Goal: Task Accomplishment & Management: Manage account settings

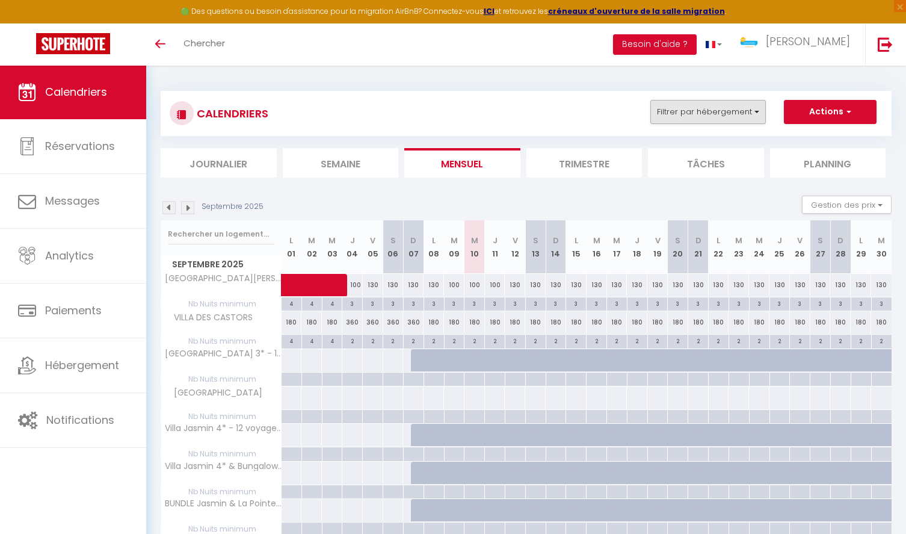
click at [752, 109] on button "Filtrer par hébergement" at bounding box center [708, 112] width 116 height 24
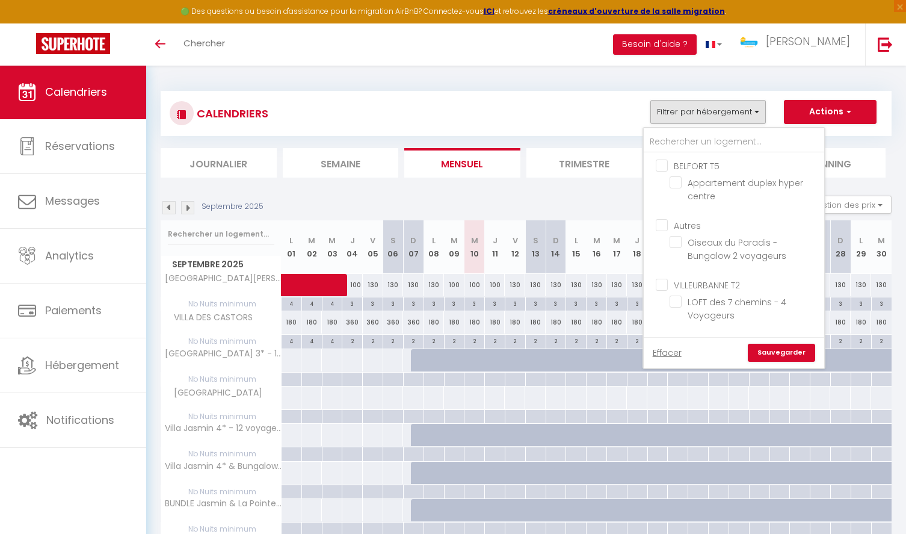
click at [659, 165] on input "BELFORT T5" at bounding box center [746, 165] width 181 height 12
checkbox input "true"
checkbox input "false"
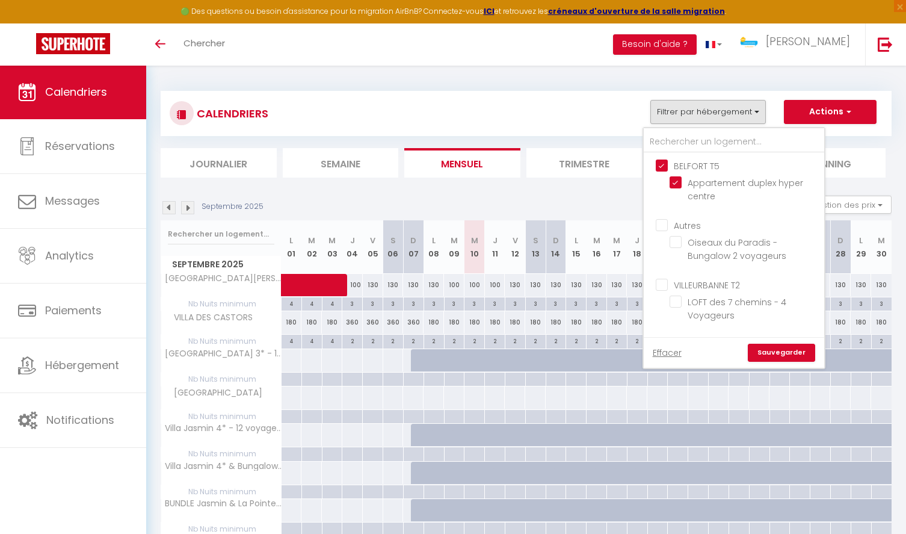
checkbox input "false"
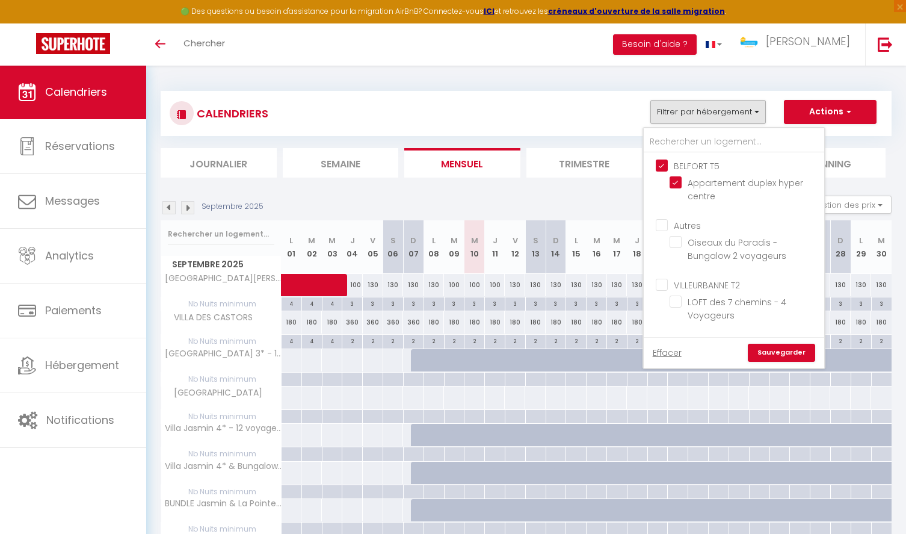
checkbox input "false"
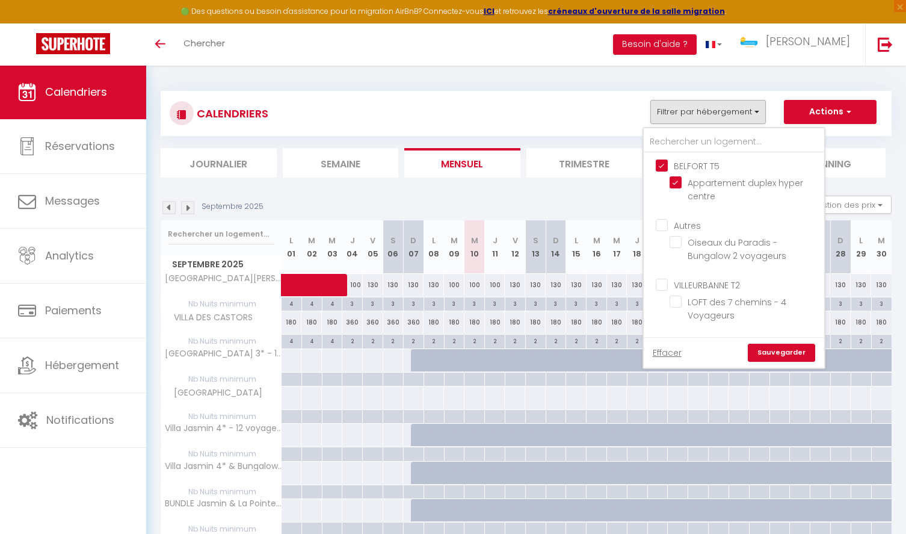
checkbox input "false"
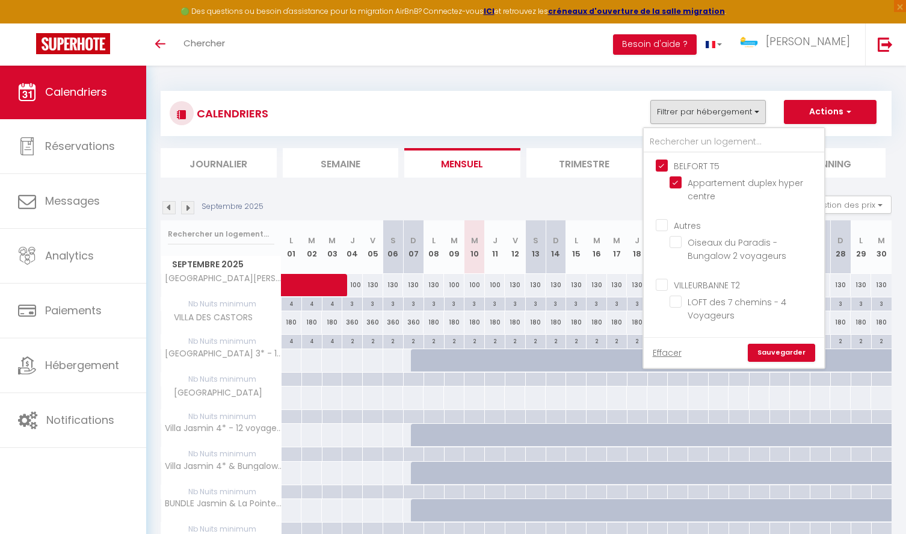
checkbox input "false"
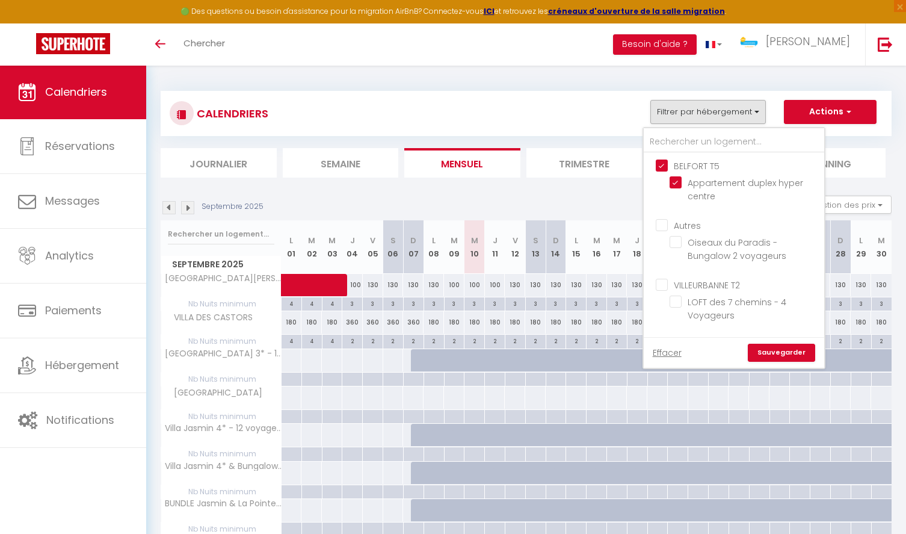
checkbox input "false"
checkbox input "true"
checkbox input "false"
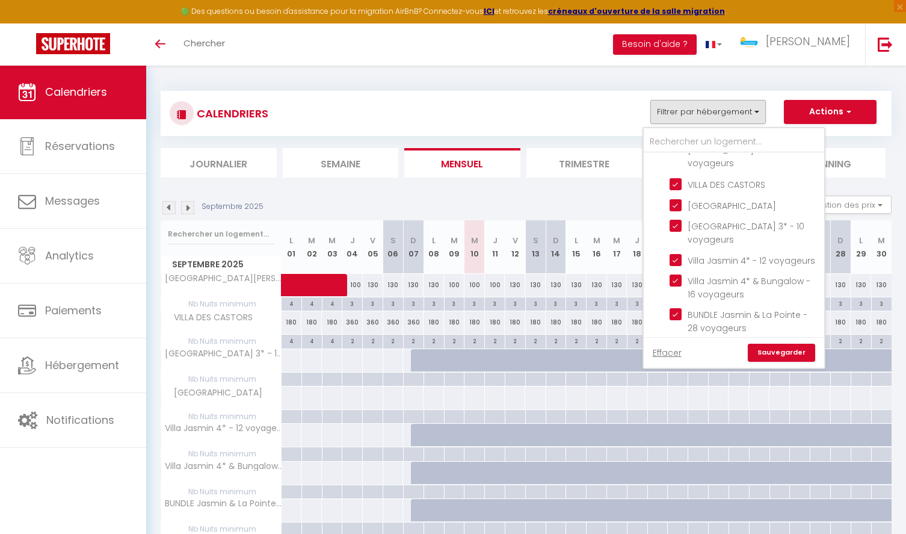
scroll to position [940, 0]
click at [703, 138] on input "text" at bounding box center [734, 142] width 181 height 22
type input "b"
checkbox input "false"
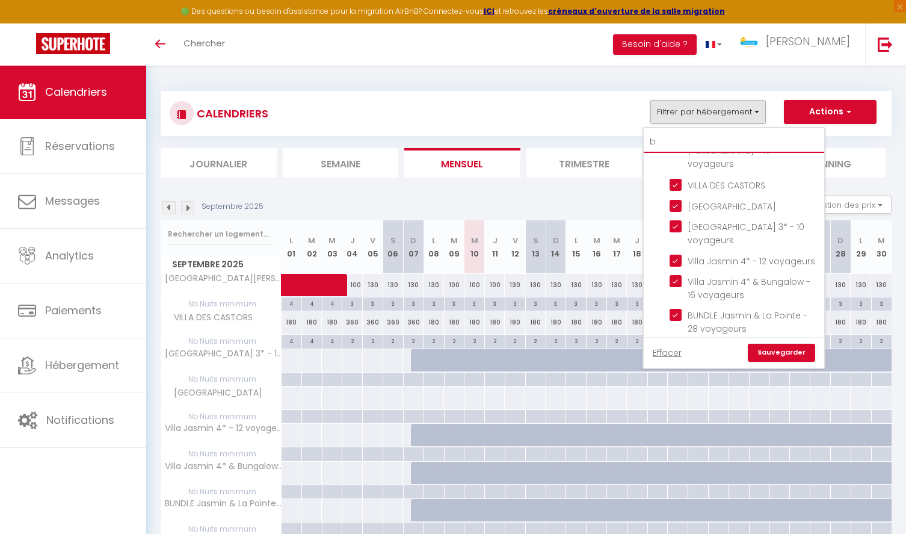
checkbox input "false"
checkbox input "true"
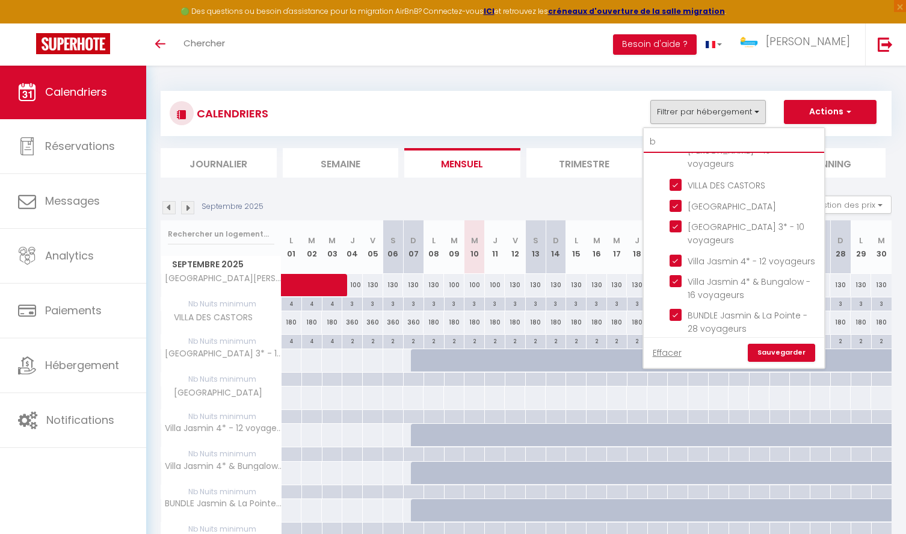
checkbox input "true"
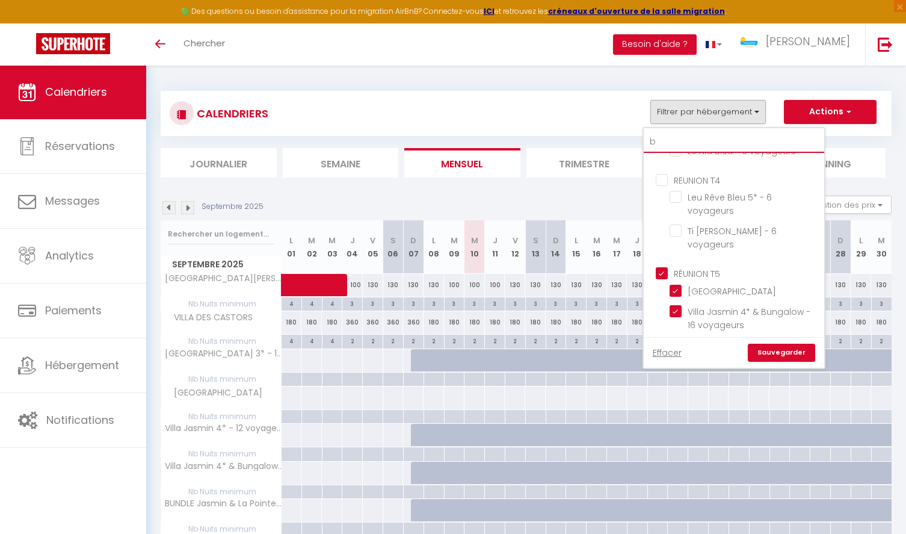
type input "bl"
checkbox input "false"
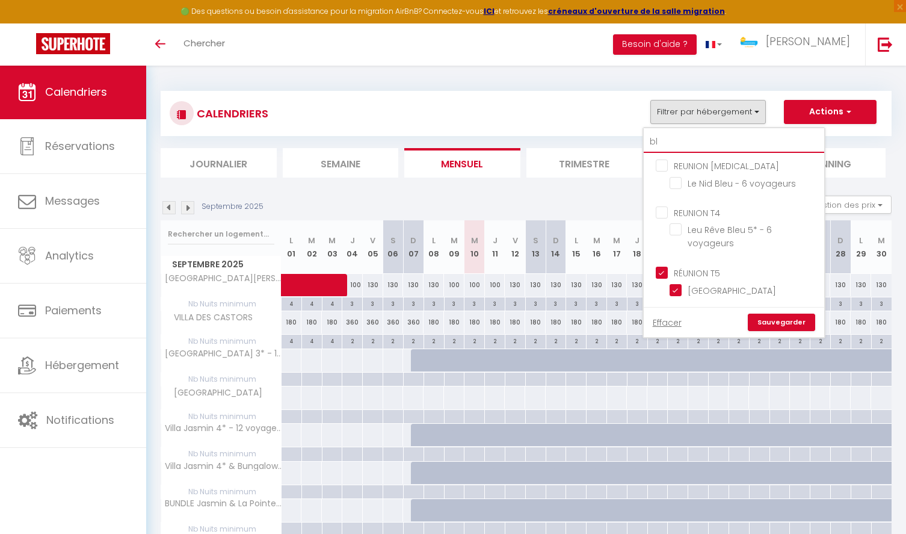
type input "b"
checkbox input "false"
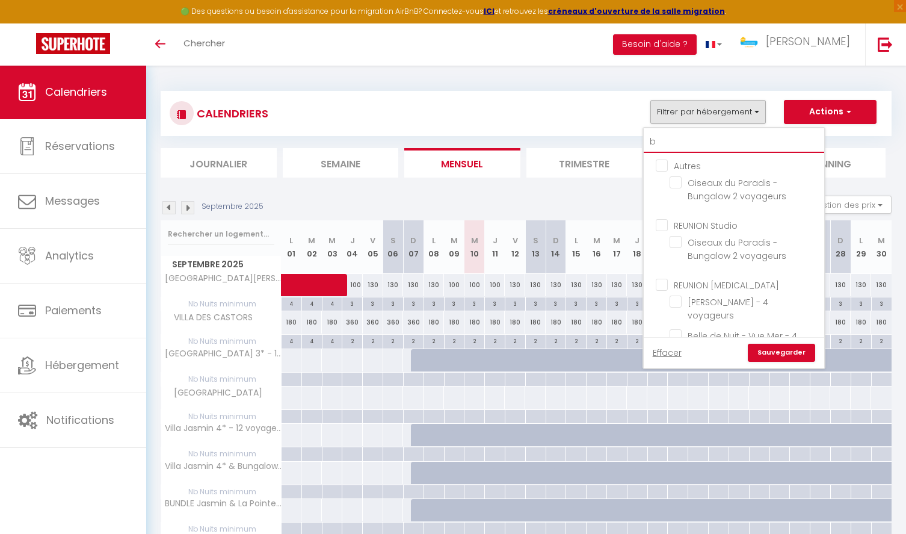
type input "be"
checkbox input "false"
type input "bel"
checkbox input "false"
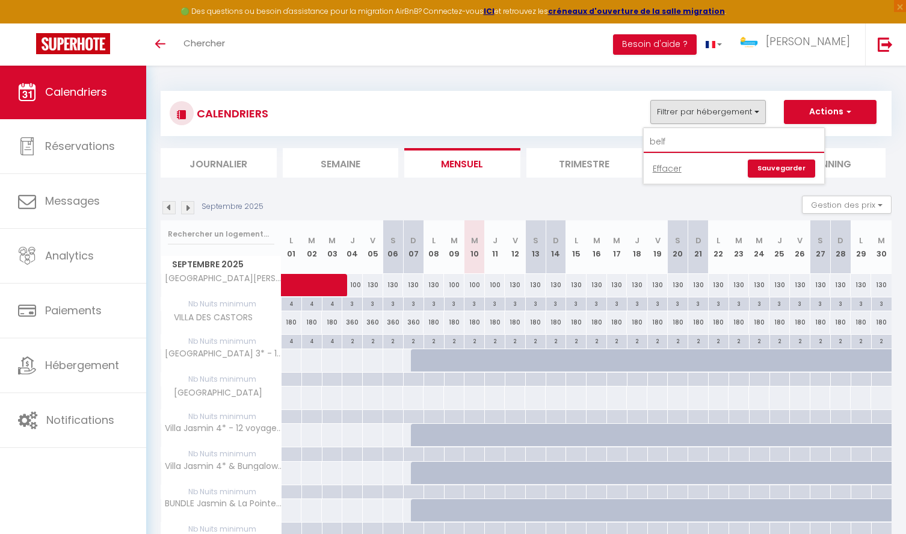
type input "belf"
click at [792, 170] on link "Sauvegarder" at bounding box center [781, 168] width 67 height 18
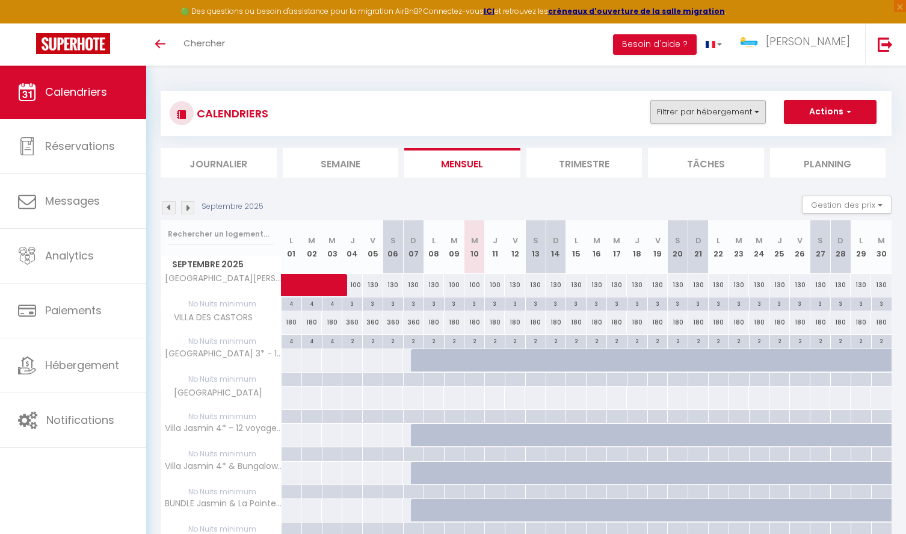
click at [732, 113] on button "Filtrer par hébergement" at bounding box center [708, 112] width 116 height 24
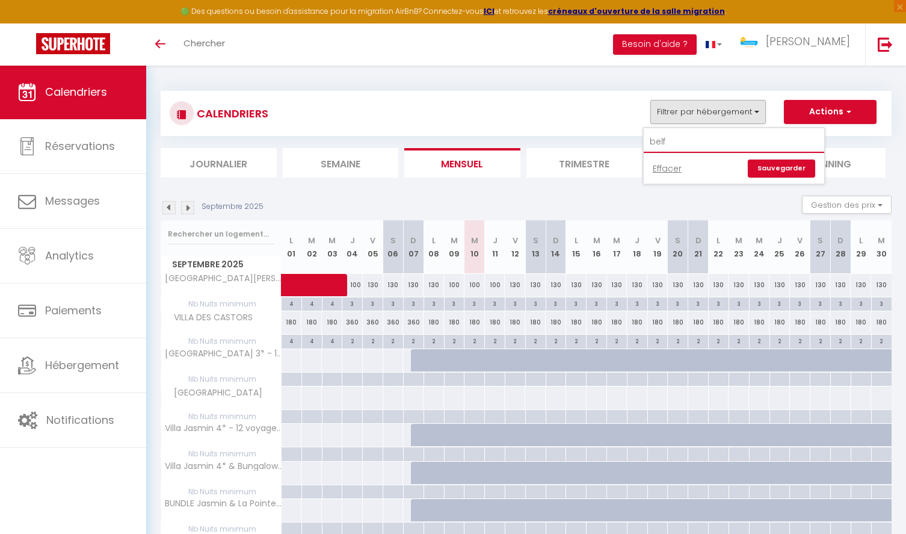
click at [678, 137] on input "belf" at bounding box center [734, 142] width 181 height 22
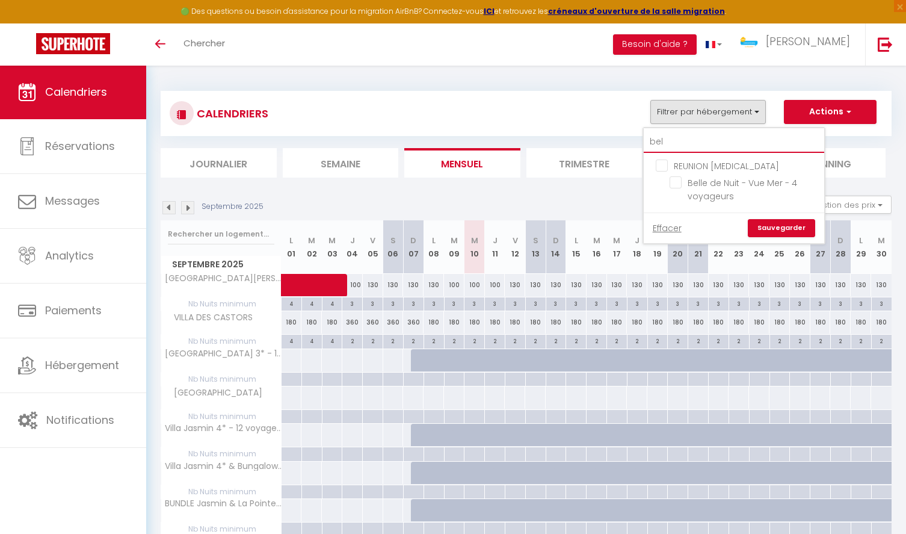
type input "be"
checkbox input "false"
type input "b"
checkbox input "false"
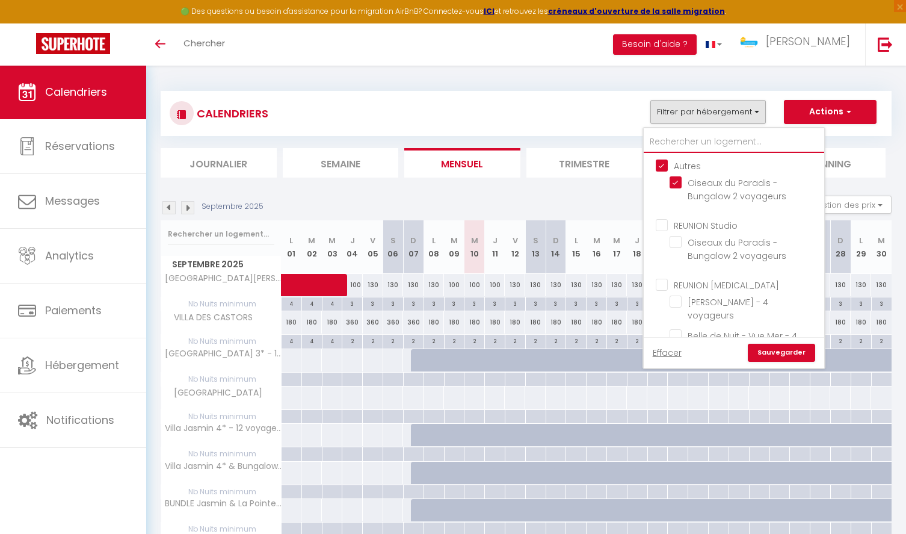
checkbox input "true"
checkbox input "false"
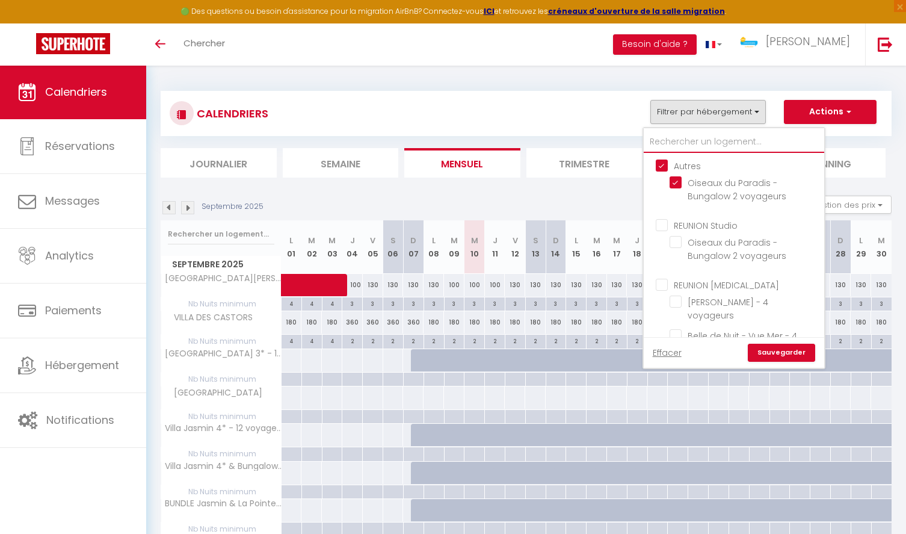
checkbox input "false"
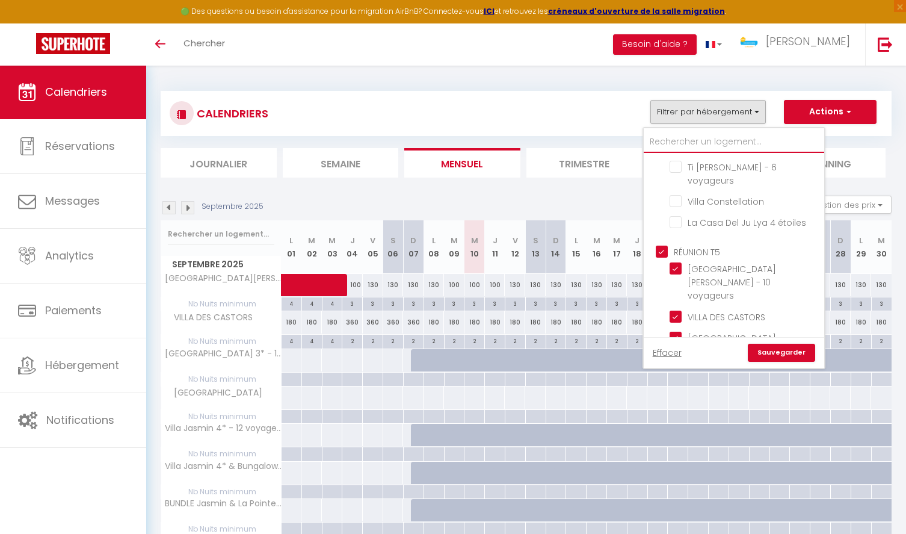
scroll to position [794, 0]
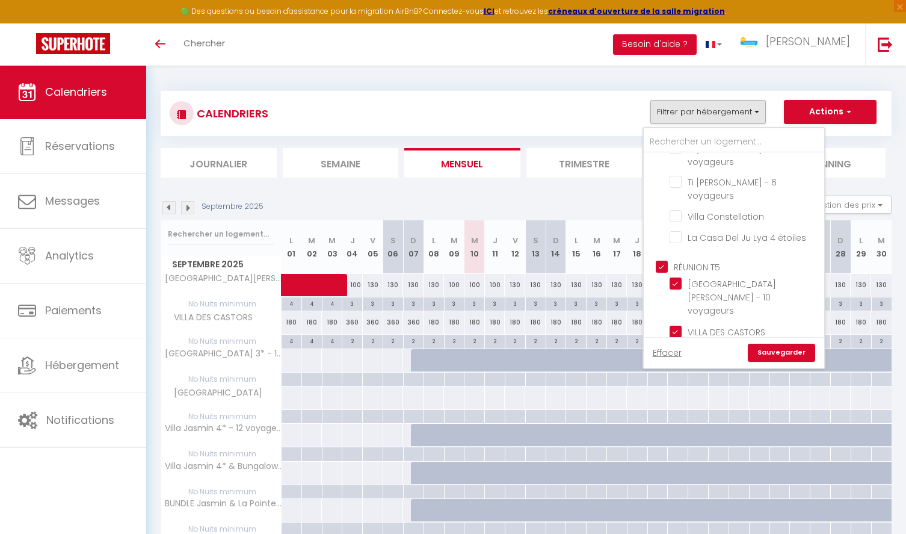
click at [661, 260] on input "RÉUNION T5" at bounding box center [746, 266] width 181 height 12
checkbox input "false"
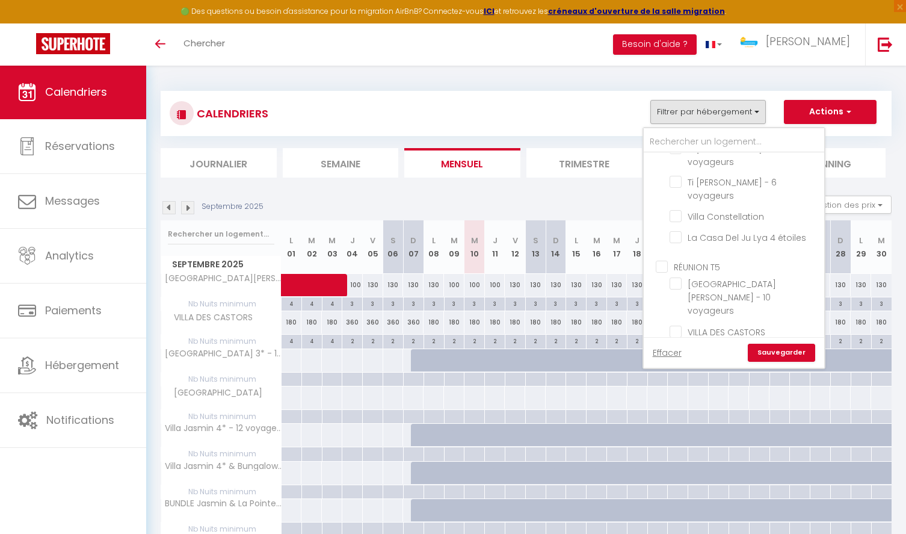
checkbox input "false"
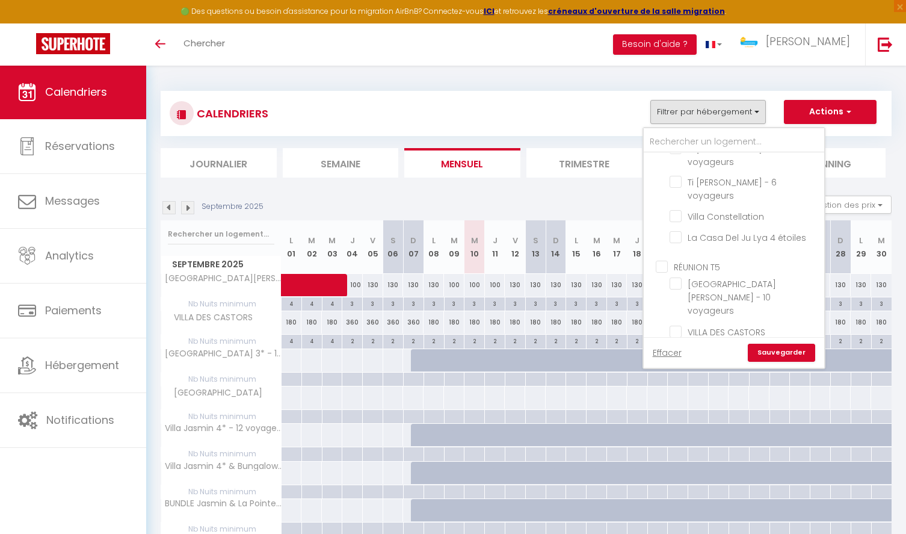
checkbox input "false"
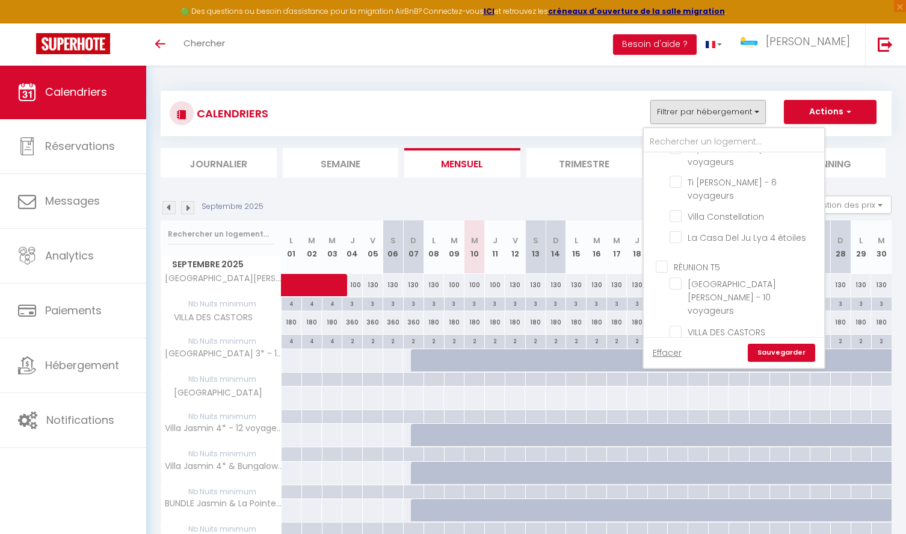
checkbox input "false"
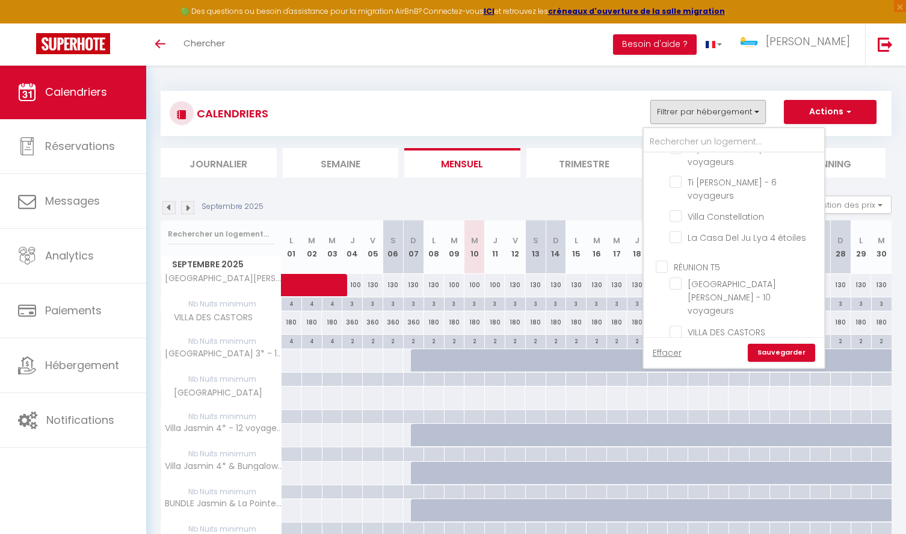
checkbox input "false"
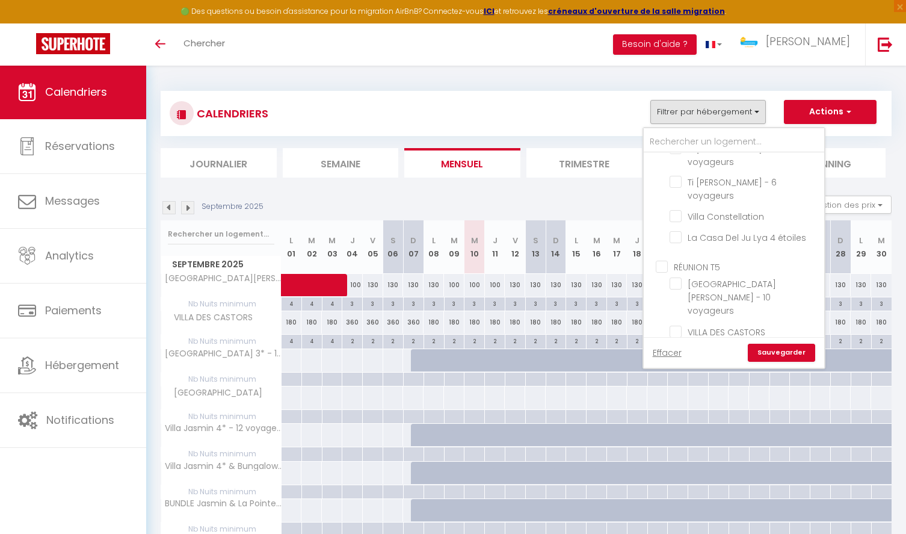
checkbox input "false"
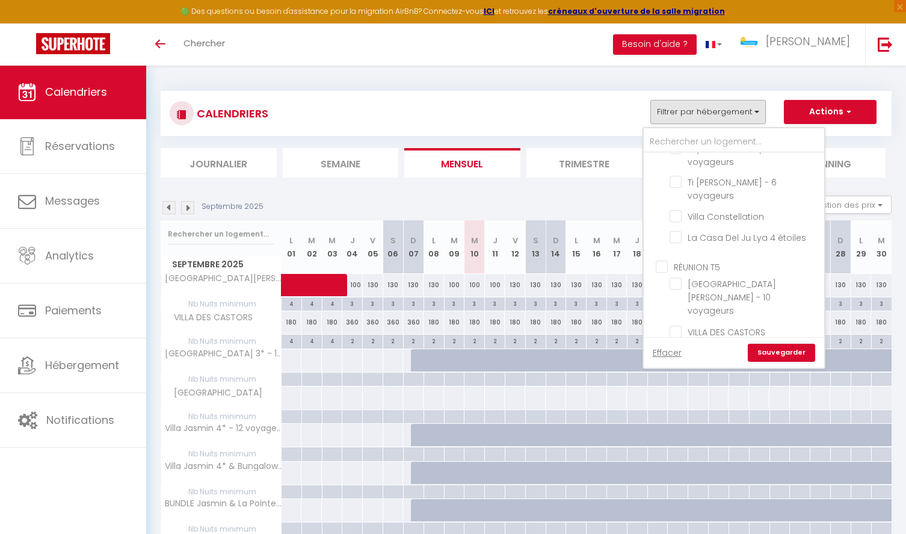
checkbox input "false"
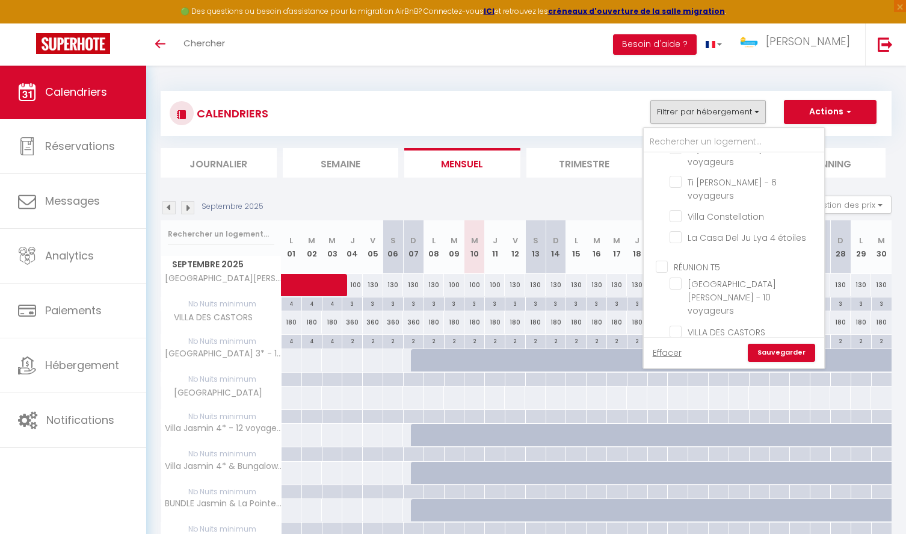
checkbox input "false"
click at [664, 384] on input "BELFORT T6" at bounding box center [746, 390] width 181 height 12
checkbox input "true"
checkbox input "false"
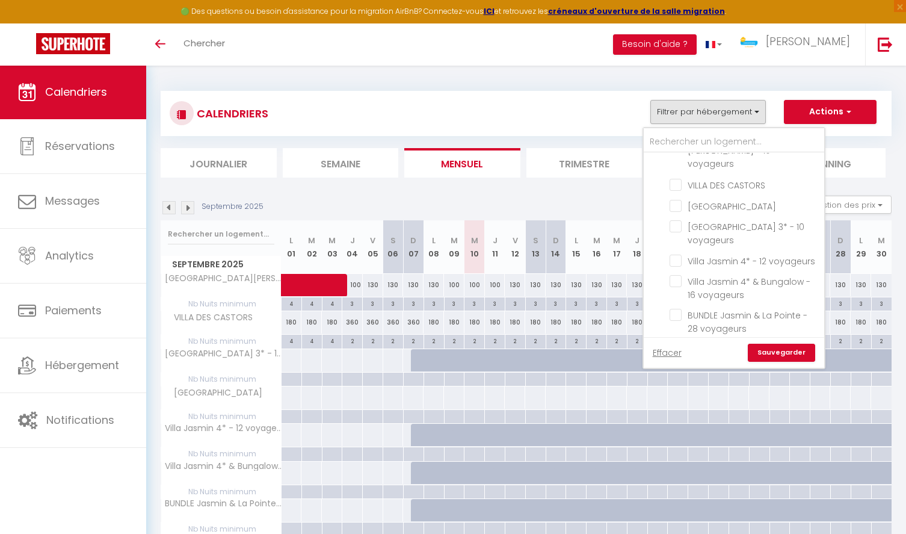
checkbox input "false"
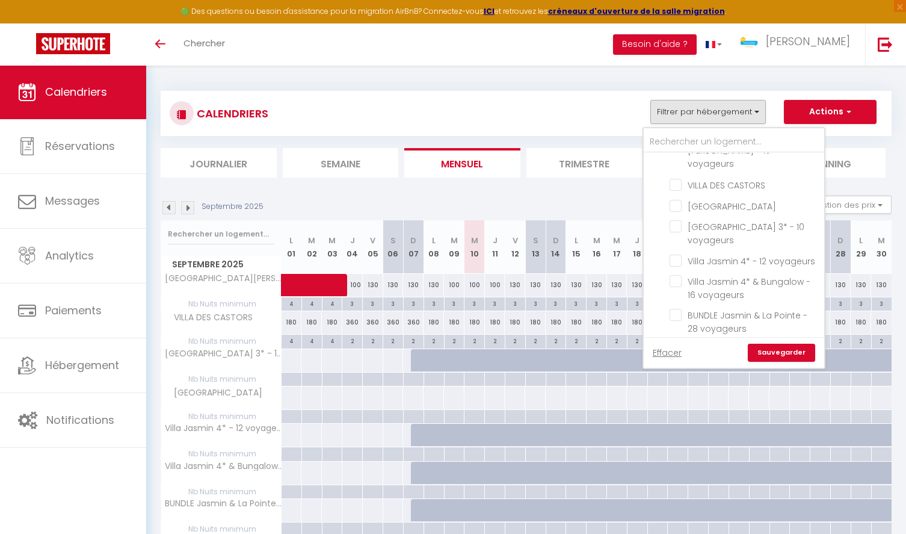
checkbox input "false"
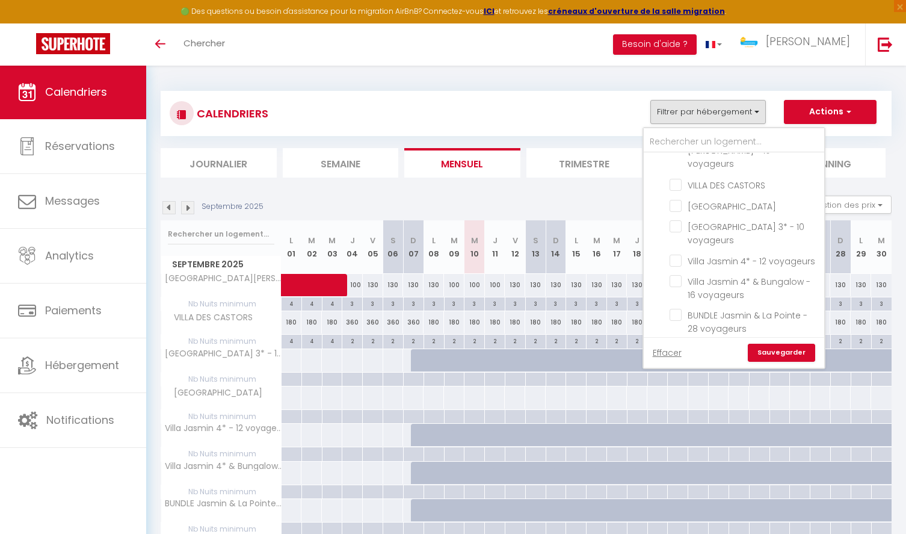
checkbox input "false"
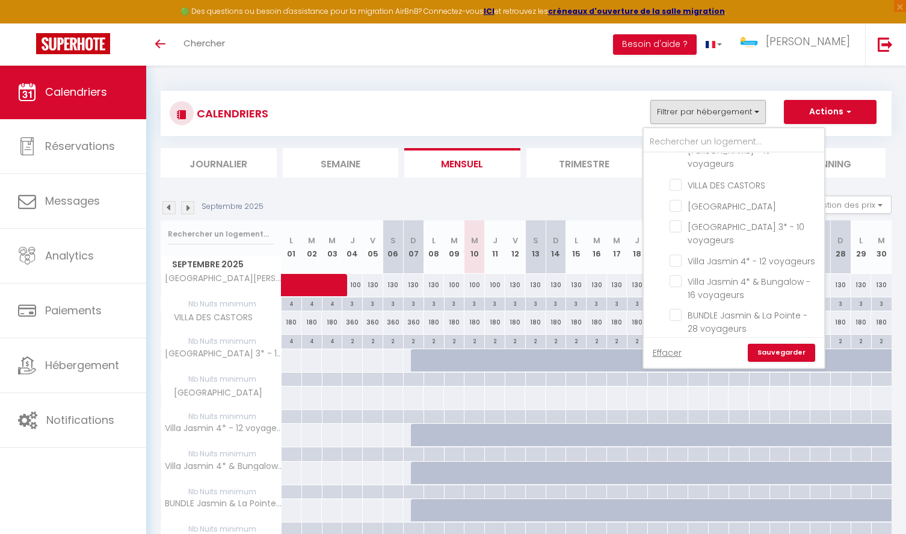
checkbox input "false"
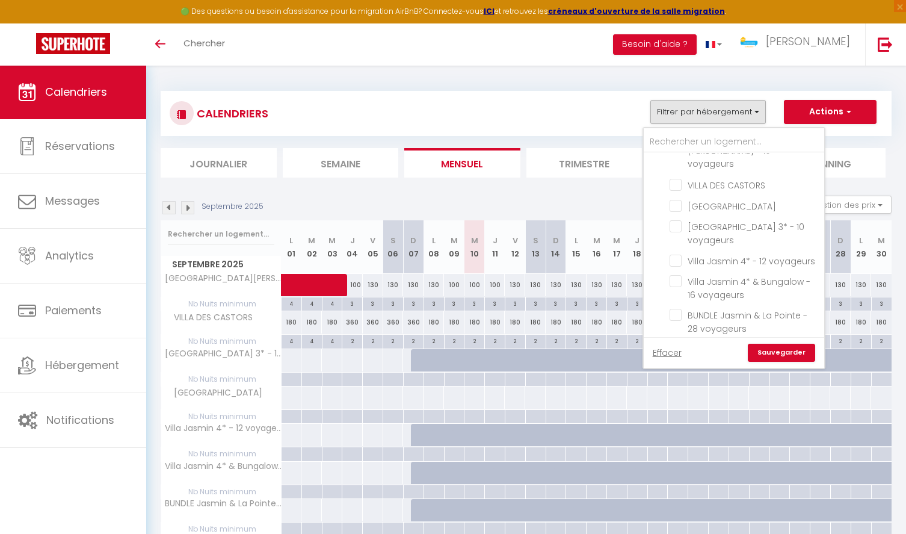
checkbox input "false"
checkbox input "true"
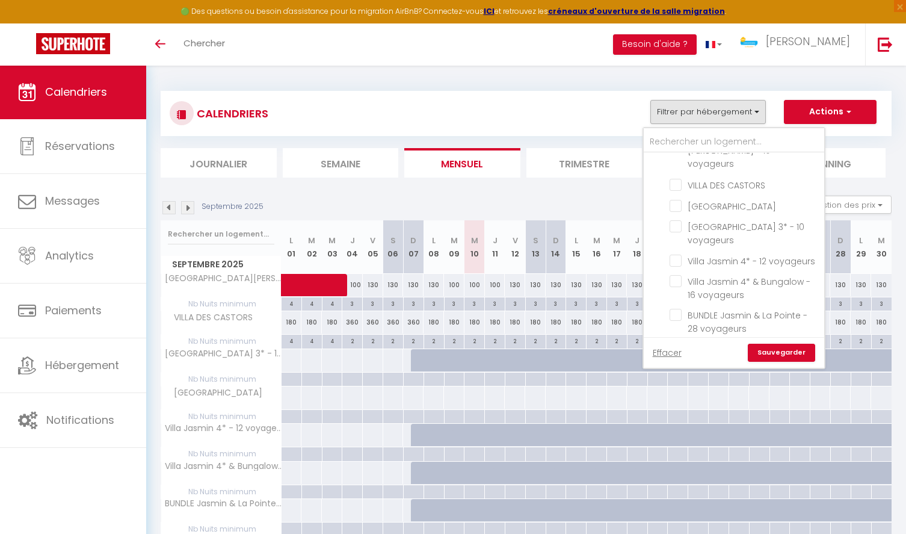
click at [776, 349] on link "Sauvegarder" at bounding box center [781, 353] width 67 height 18
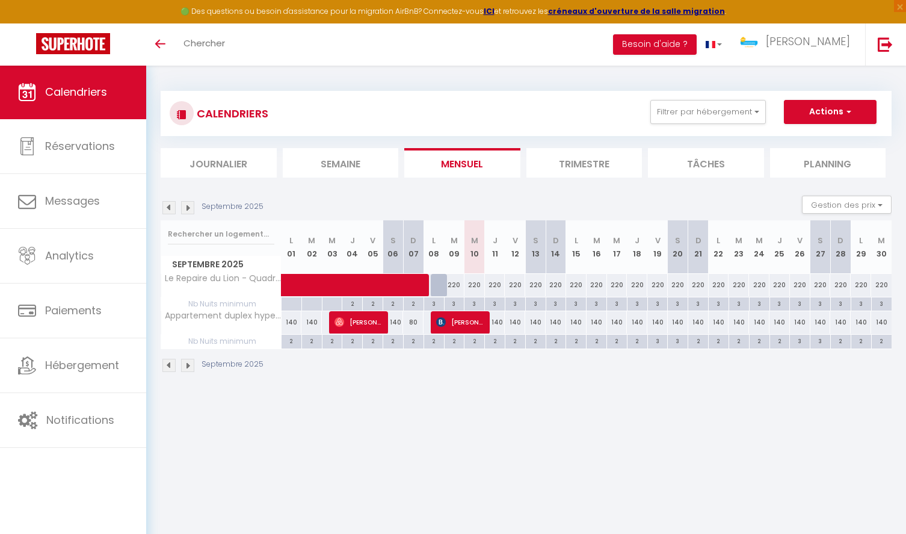
click at [456, 303] on div "3" at bounding box center [455, 302] width 20 height 11
type input "3"
type input "[DATE]"
type input "Mer 10 Septembre 2025"
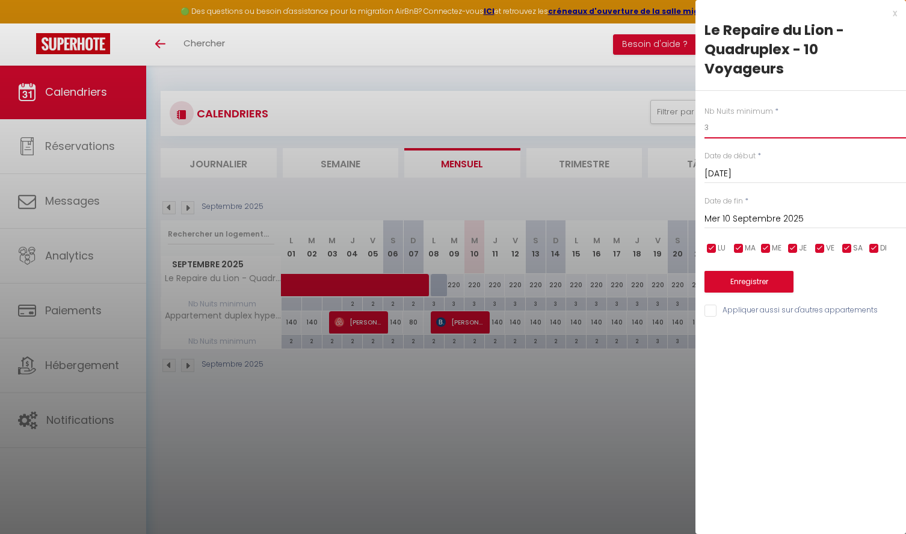
click at [729, 129] on input "3" at bounding box center [806, 128] width 202 height 22
type input "2"
click at [811, 218] on input "Mer 10 Septembre 2025" at bounding box center [806, 219] width 202 height 16
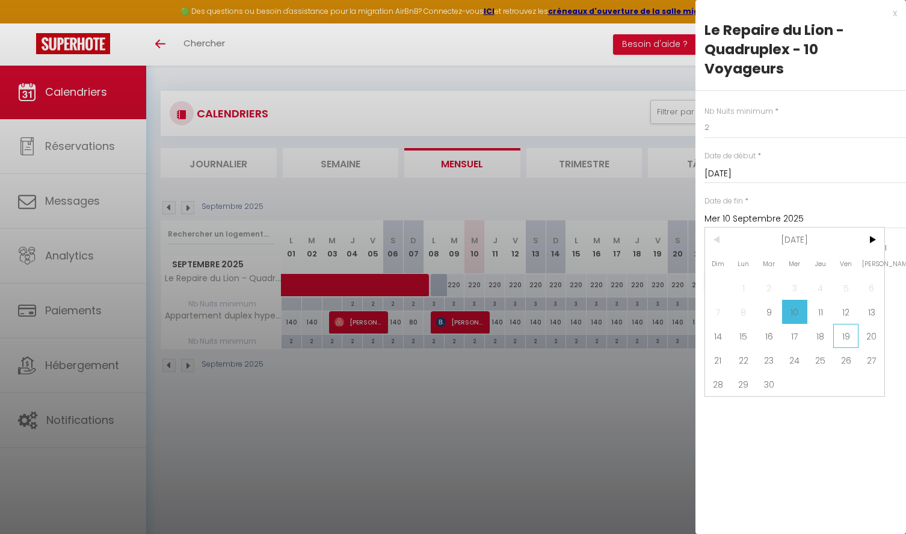
click at [848, 334] on span "19" at bounding box center [846, 336] width 26 height 24
type input "Ven 19 Septembre 2025"
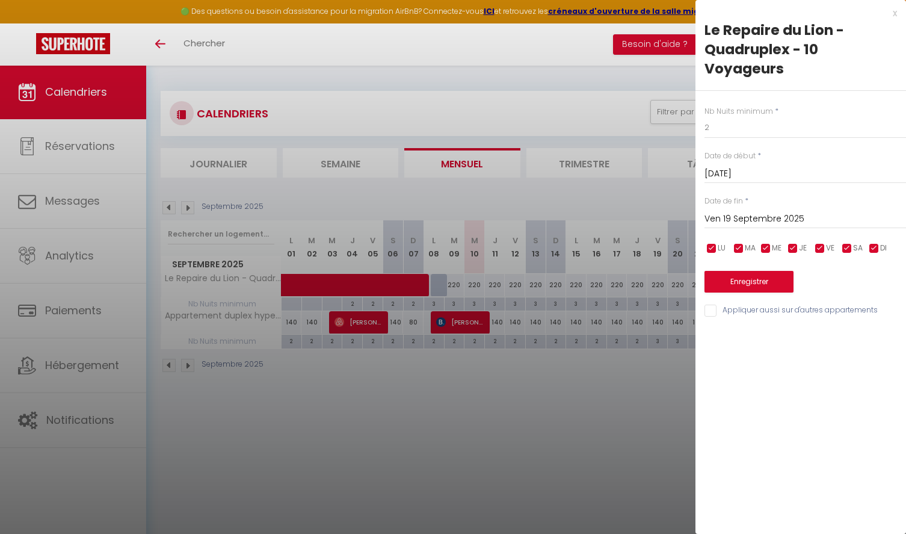
click at [763, 285] on button "Enregistrer" at bounding box center [749, 282] width 89 height 22
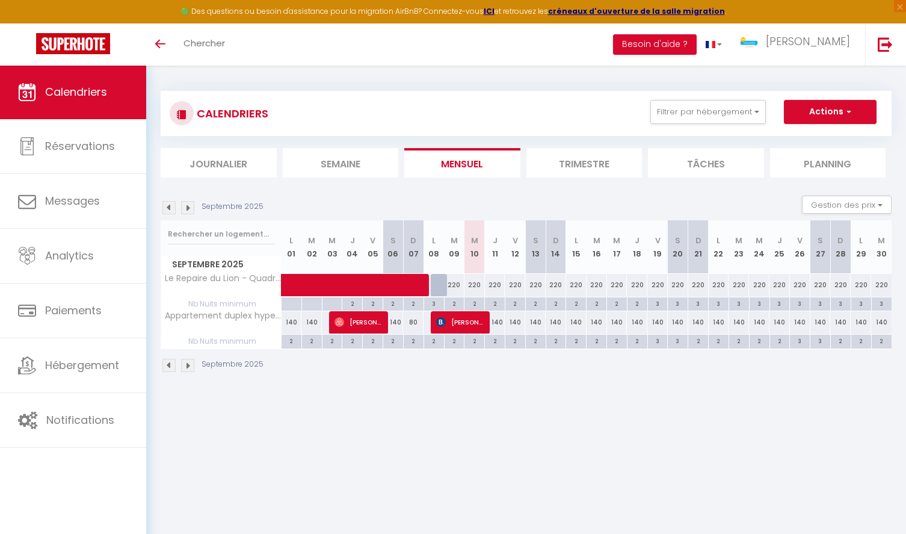
click at [190, 205] on img at bounding box center [187, 207] width 13 height 13
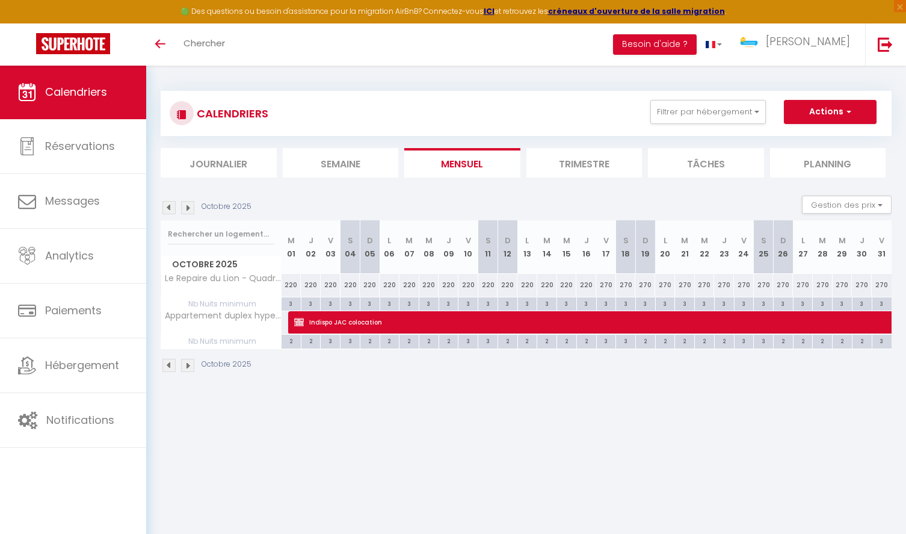
click at [190, 205] on img at bounding box center [187, 207] width 13 height 13
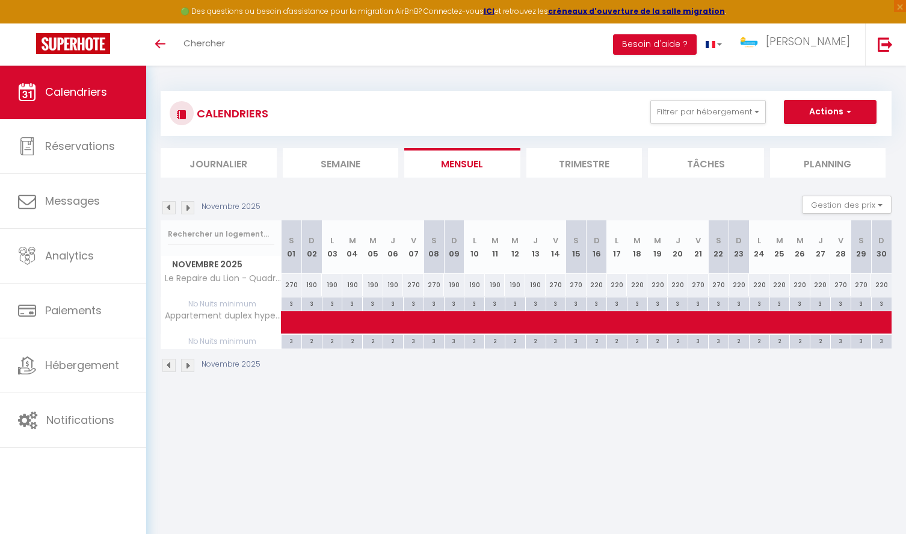
click at [190, 205] on img at bounding box center [187, 207] width 13 height 13
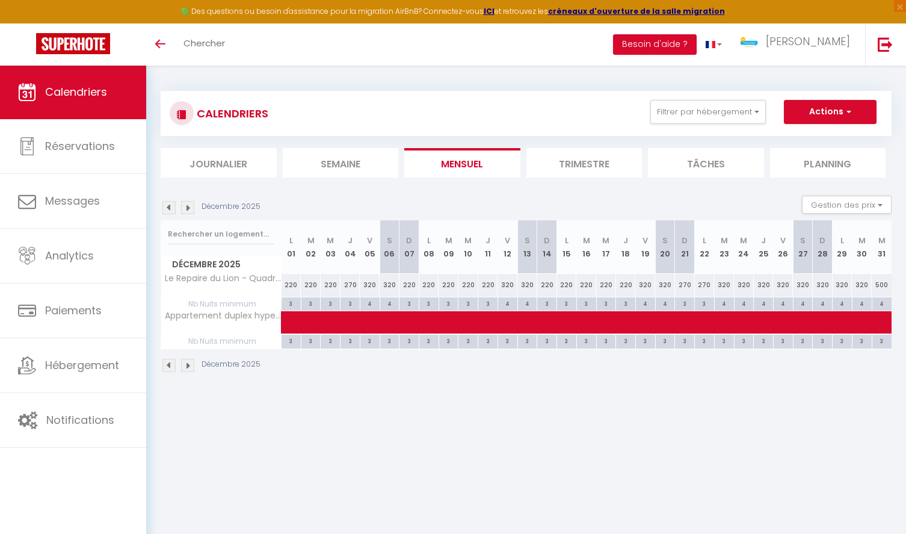
click at [290, 302] on div "3" at bounding box center [291, 302] width 19 height 11
type input "3"
type input "Lun 01 Décembre 2025"
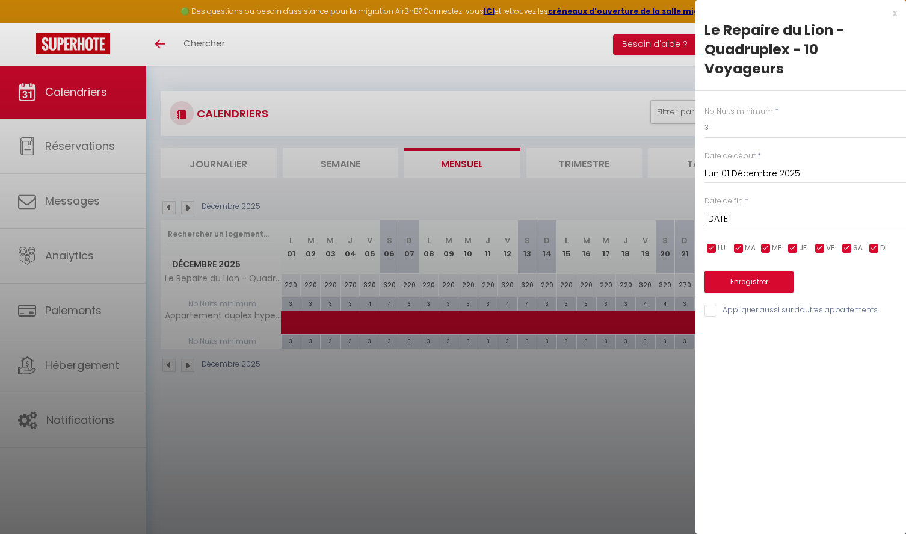
click at [815, 218] on input "[DATE]" at bounding box center [806, 219] width 202 height 16
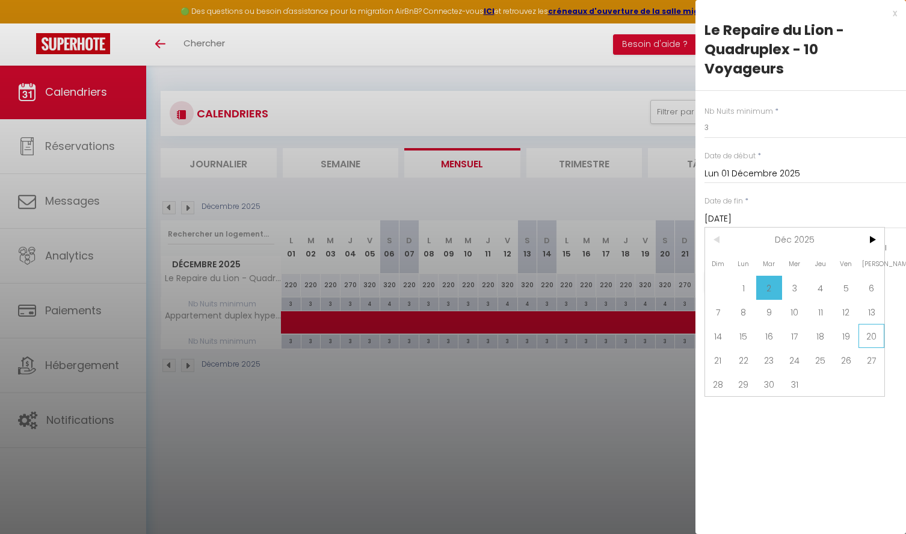
click at [868, 344] on span "20" at bounding box center [872, 336] width 26 height 24
type input "[DATE]"
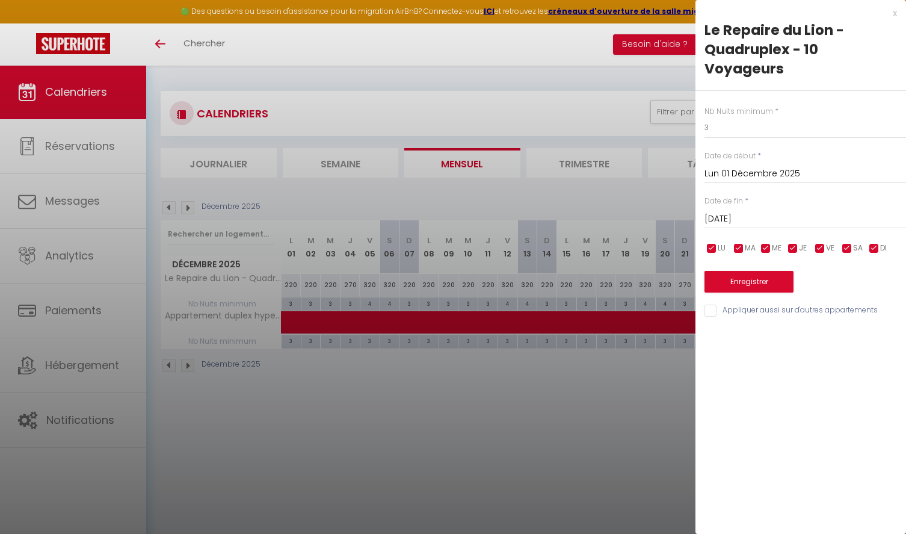
click at [736, 282] on button "Enregistrer" at bounding box center [749, 282] width 89 height 22
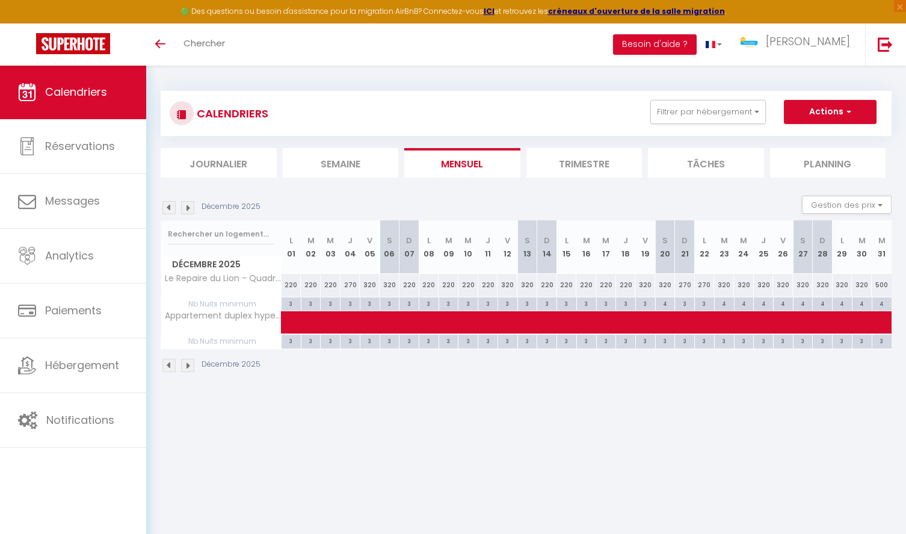
click at [704, 304] on div "3" at bounding box center [704, 302] width 19 height 11
type input "3"
type input "Lun 22 Décembre 2025"
type input "[DATE]"
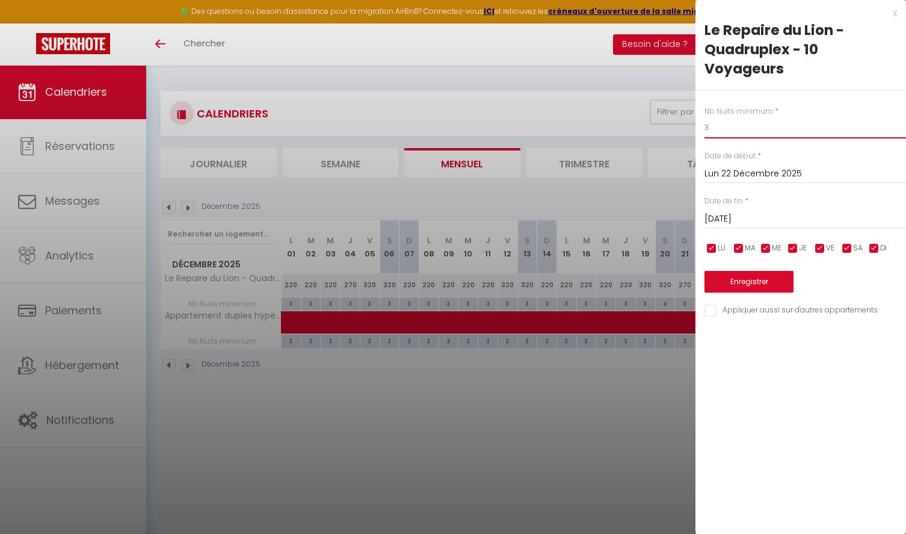
click at [724, 127] on input "3" at bounding box center [806, 128] width 202 height 22
type input "4"
click at [747, 282] on button "Enregistrer" at bounding box center [749, 282] width 89 height 22
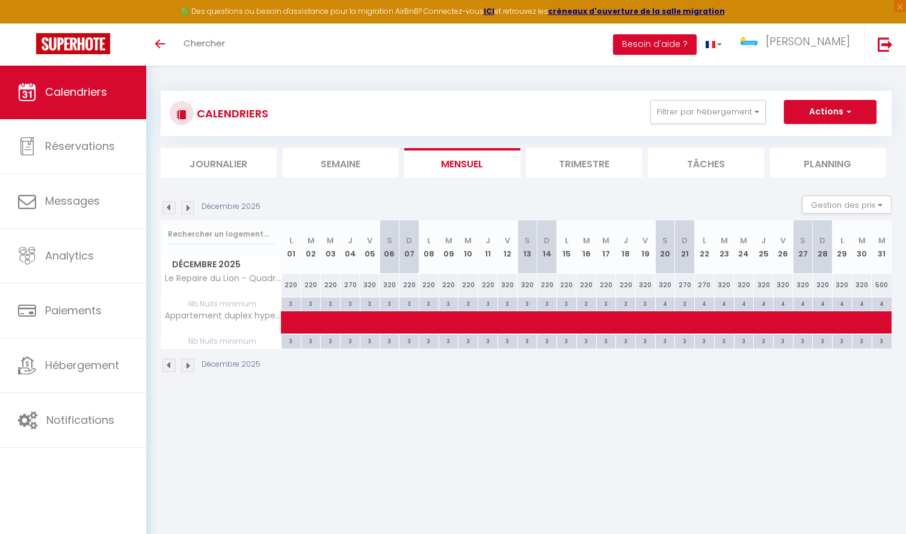
click at [729, 285] on div "320" at bounding box center [724, 285] width 20 height 22
type input "320"
type input "[DATE]"
type input "Mer 24 Décembre 2025"
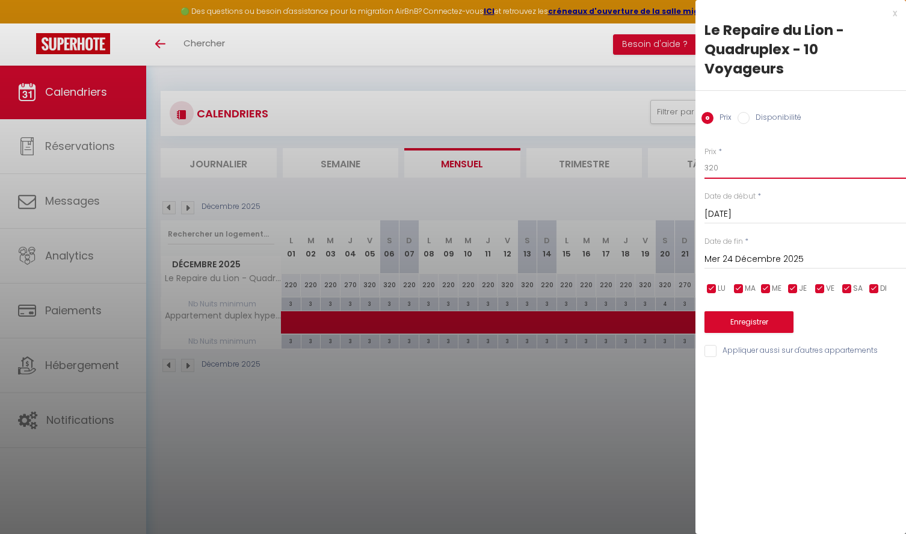
click at [730, 162] on input "320" at bounding box center [806, 168] width 202 height 22
drag, startPoint x: 732, startPoint y: 159, endPoint x: 708, endPoint y: 159, distance: 24.7
click at [708, 159] on input "380" at bounding box center [806, 168] width 202 height 22
drag, startPoint x: 706, startPoint y: 165, endPoint x: 669, endPoint y: 165, distance: 36.7
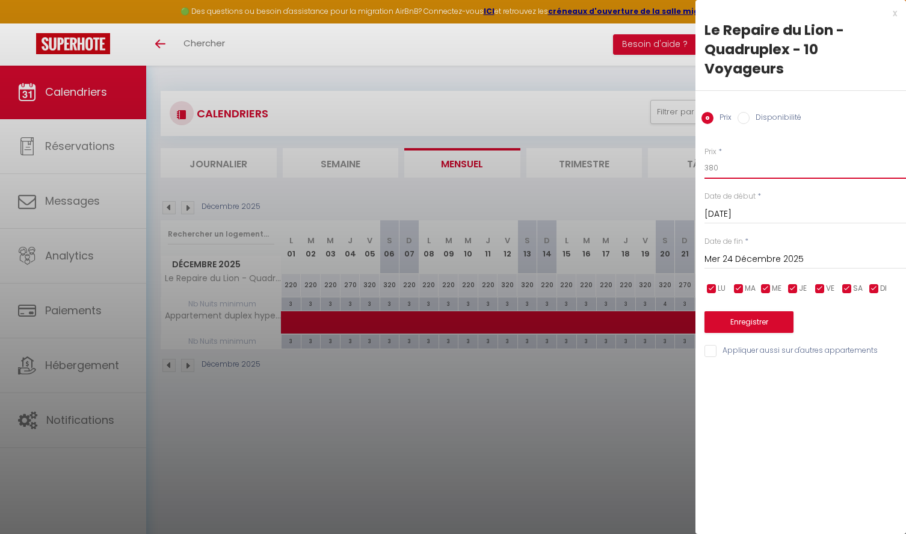
click at [672, 165] on body "🟢 Des questions ou besoin d'assistance pour la migration AirBnB? Connectez-vous…" at bounding box center [453, 332] width 906 height 534
type input "'"
type input "400"
click at [827, 255] on input "Mer 24 Décembre 2025" at bounding box center [806, 260] width 202 height 16
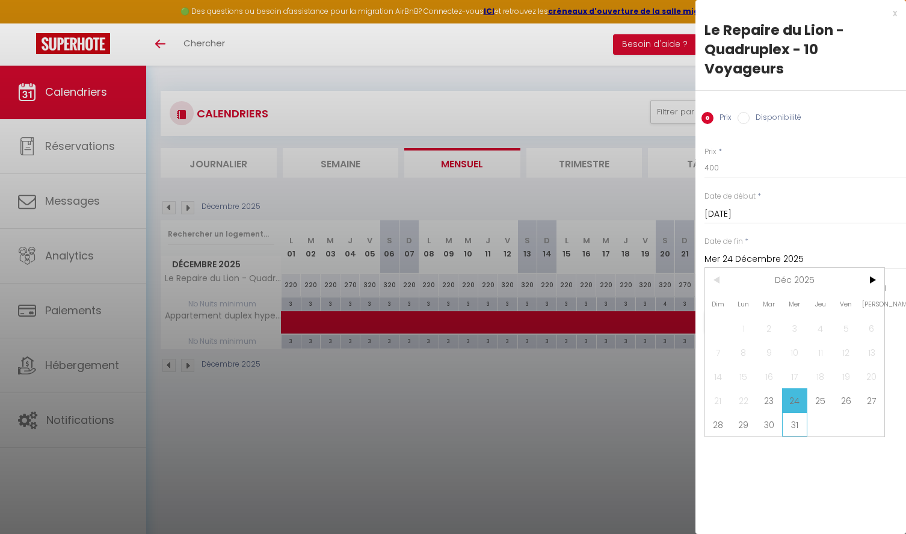
click at [796, 420] on span "31" at bounding box center [795, 424] width 26 height 24
type input "Mer 31 Décembre 2025"
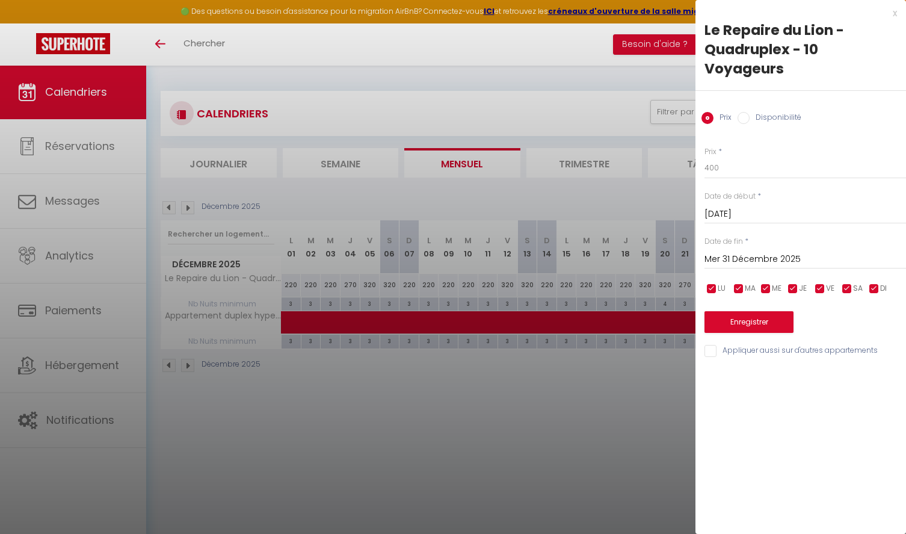
click at [739, 326] on button "Enregistrer" at bounding box center [749, 322] width 89 height 22
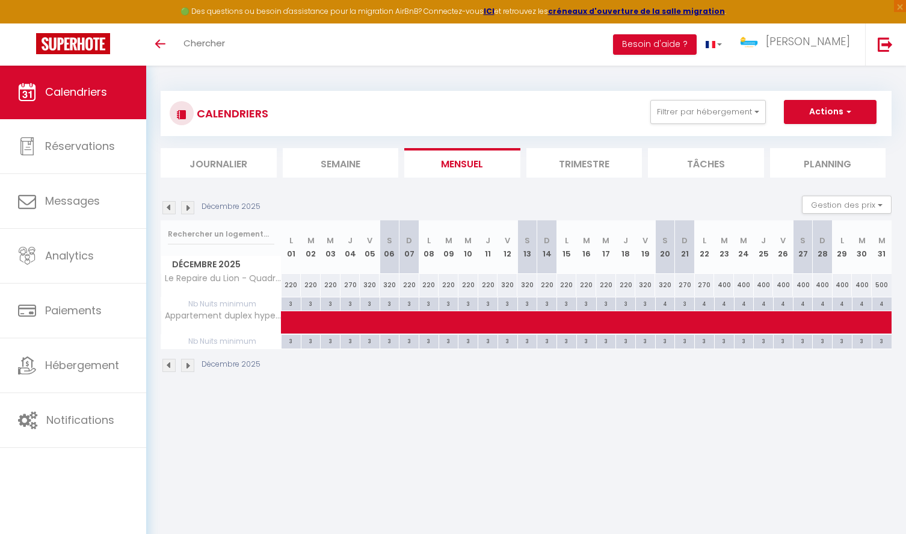
click at [167, 203] on img at bounding box center [168, 207] width 13 height 13
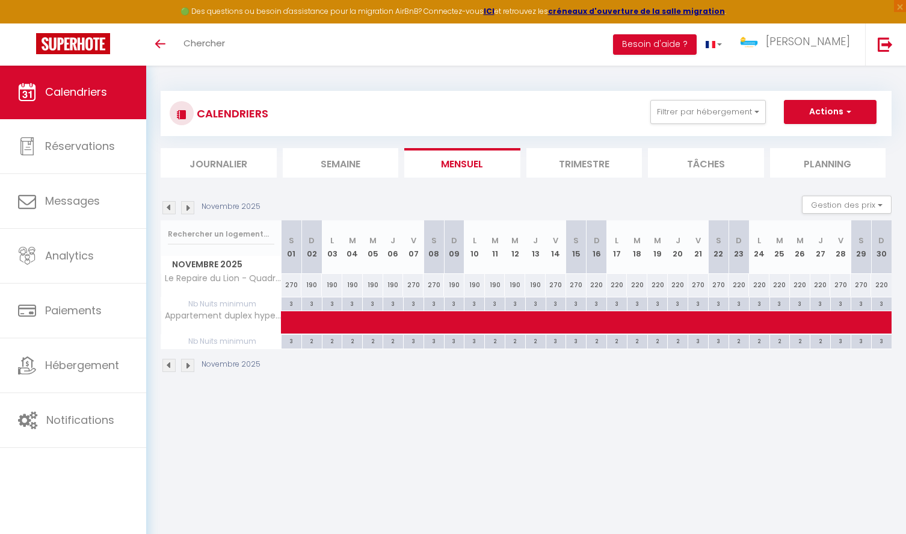
click at [167, 203] on img at bounding box center [168, 207] width 13 height 13
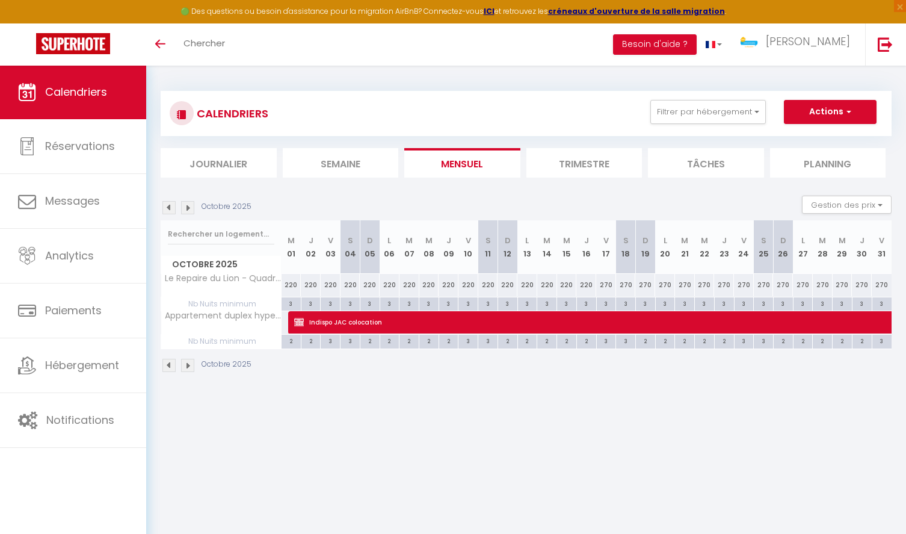
click at [189, 206] on img at bounding box center [187, 207] width 13 height 13
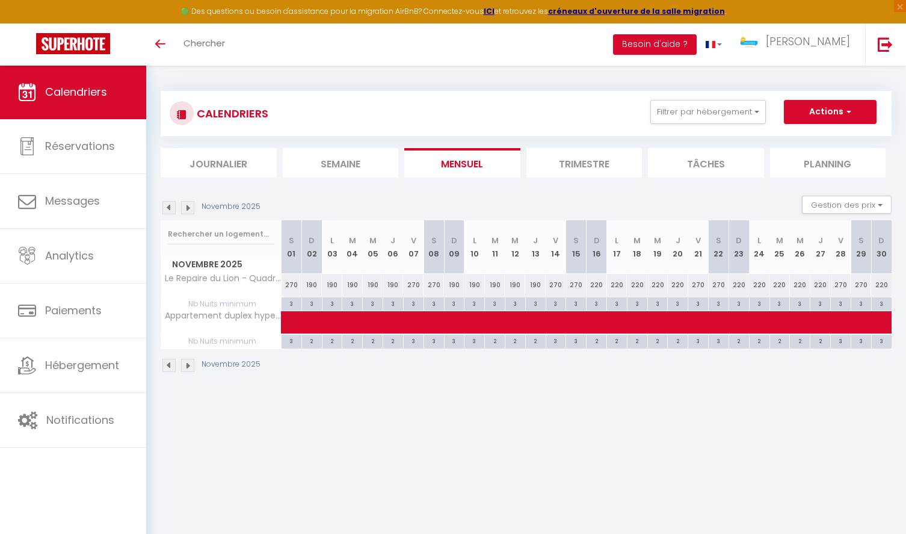
click at [189, 206] on img at bounding box center [187, 207] width 13 height 13
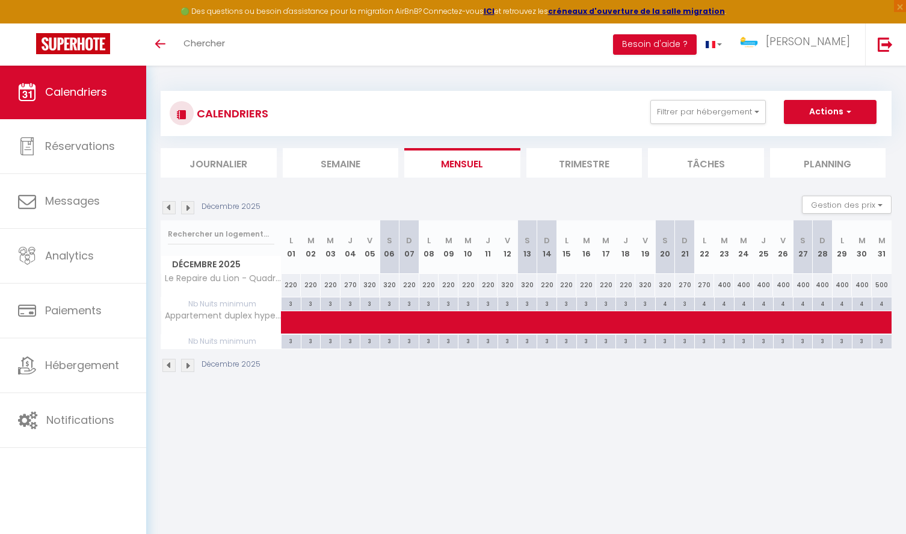
click at [189, 206] on img at bounding box center [187, 207] width 13 height 13
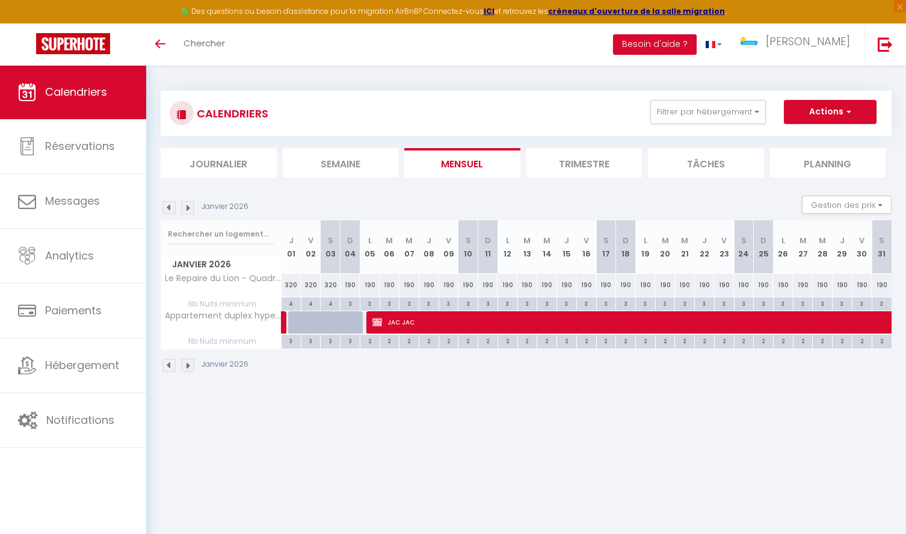
click at [189, 206] on img at bounding box center [187, 207] width 13 height 13
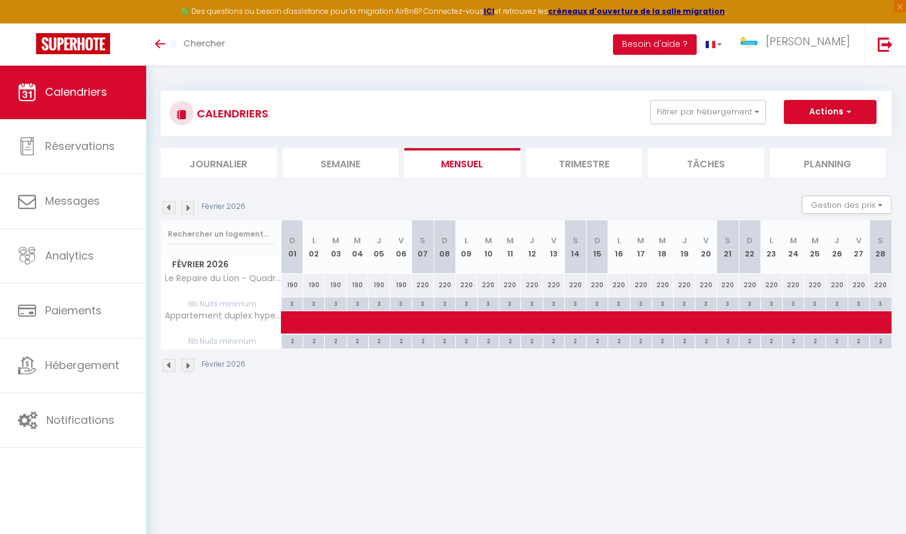
click at [189, 206] on img at bounding box center [187, 207] width 13 height 13
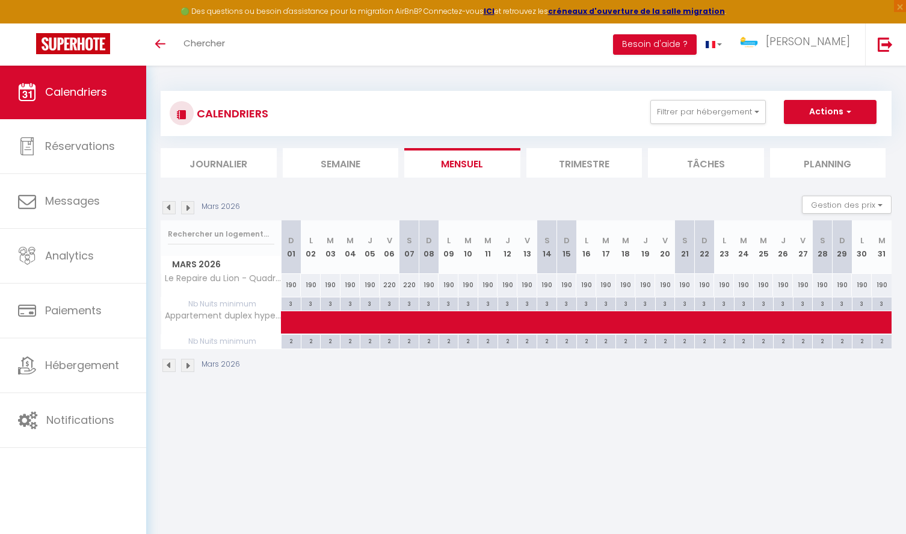
click at [189, 206] on img at bounding box center [187, 207] width 13 height 13
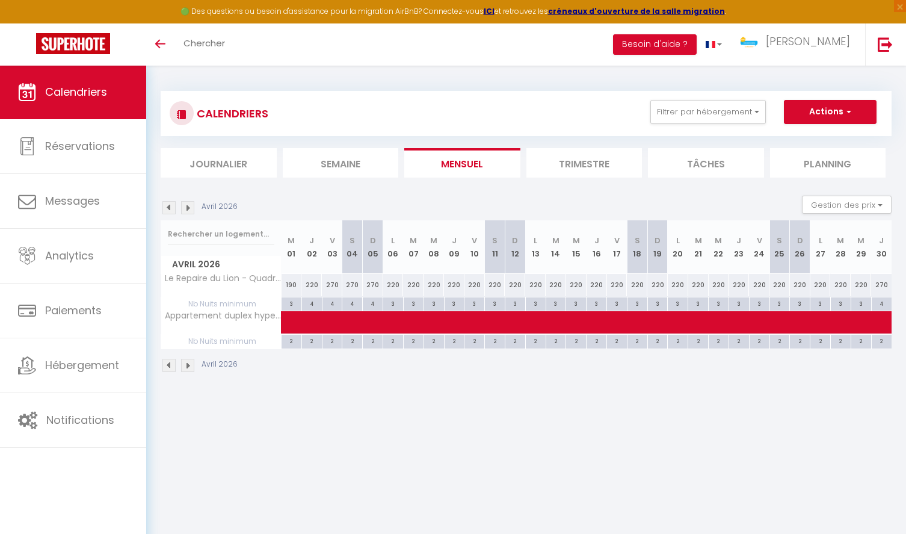
click at [189, 206] on img at bounding box center [187, 207] width 13 height 13
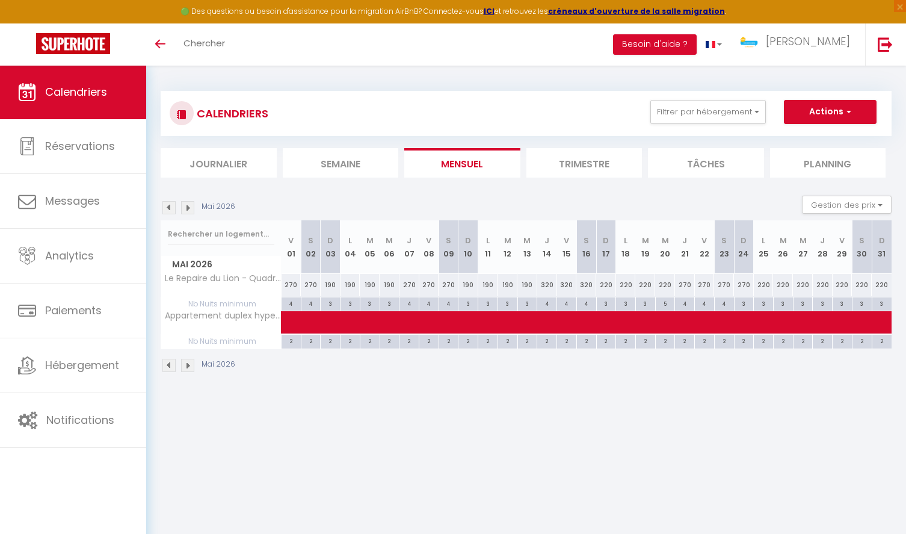
click at [189, 206] on img at bounding box center [187, 207] width 13 height 13
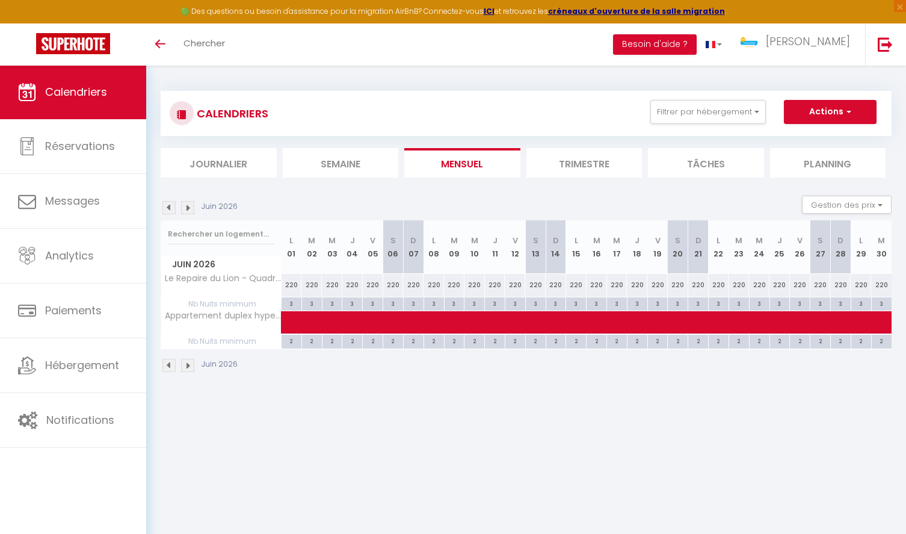
click at [189, 206] on img at bounding box center [187, 207] width 13 height 13
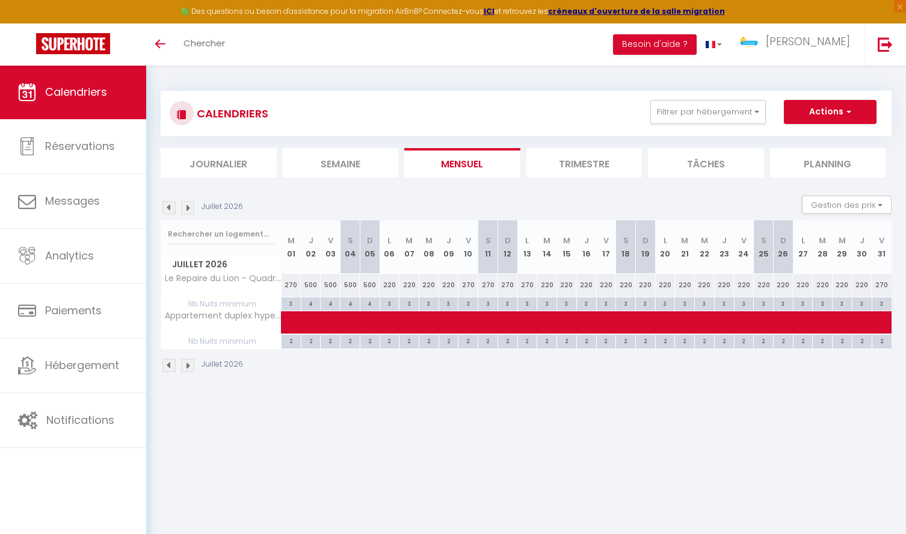
click at [289, 283] on div "270" at bounding box center [292, 285] width 20 height 22
type input "270"
type input "Mer 01 Juillet 2026"
type input "Jeu 02 Juillet 2026"
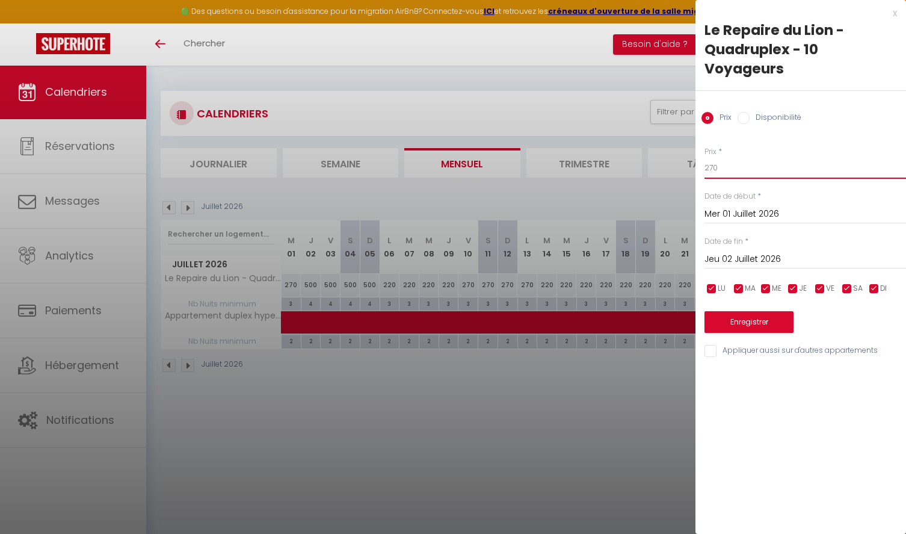
drag, startPoint x: 724, startPoint y: 164, endPoint x: 639, endPoint y: 164, distance: 84.8
click at [639, 164] on body "🟢 Des questions ou besoin d'assistance pour la migration AirBnB? Connectez-vous…" at bounding box center [453, 332] width 906 height 534
type input "400"
click at [739, 320] on button "Enregistrer" at bounding box center [749, 322] width 89 height 22
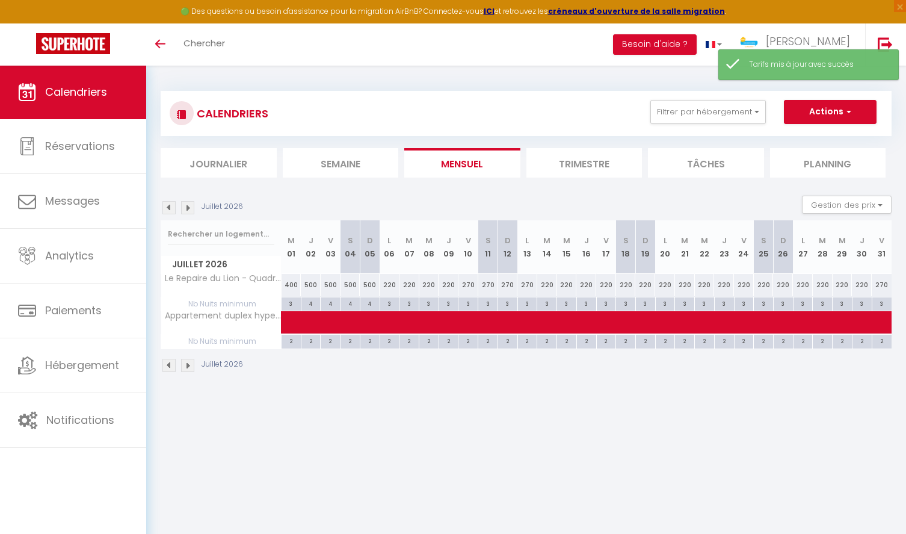
click at [312, 285] on div "500" at bounding box center [311, 285] width 20 height 22
type input "500"
type input "Jeu 02 Juillet 2026"
type input "Ven 03 Juillet 2026"
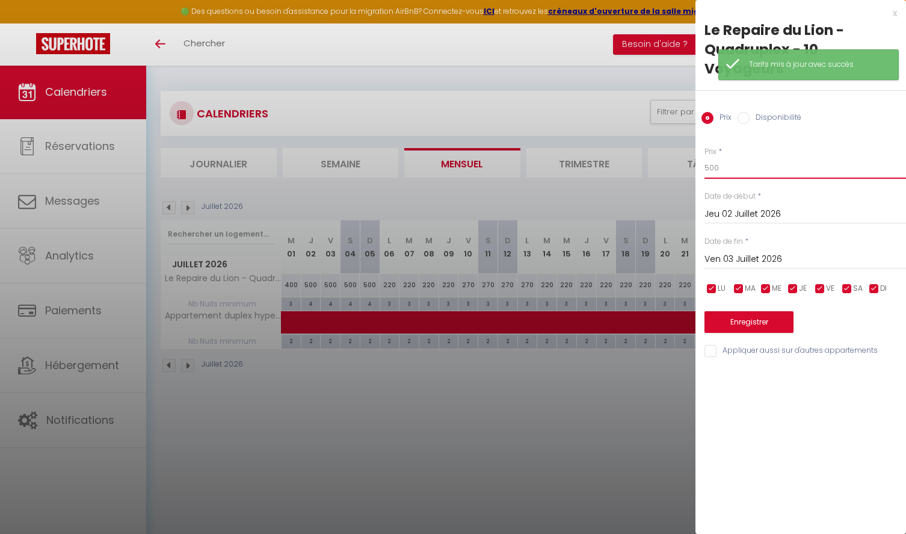
click at [715, 168] on input "500" at bounding box center [806, 168] width 202 height 22
type input "600"
click at [768, 257] on input "Ven 03 Juillet 2026" at bounding box center [806, 260] width 202 height 16
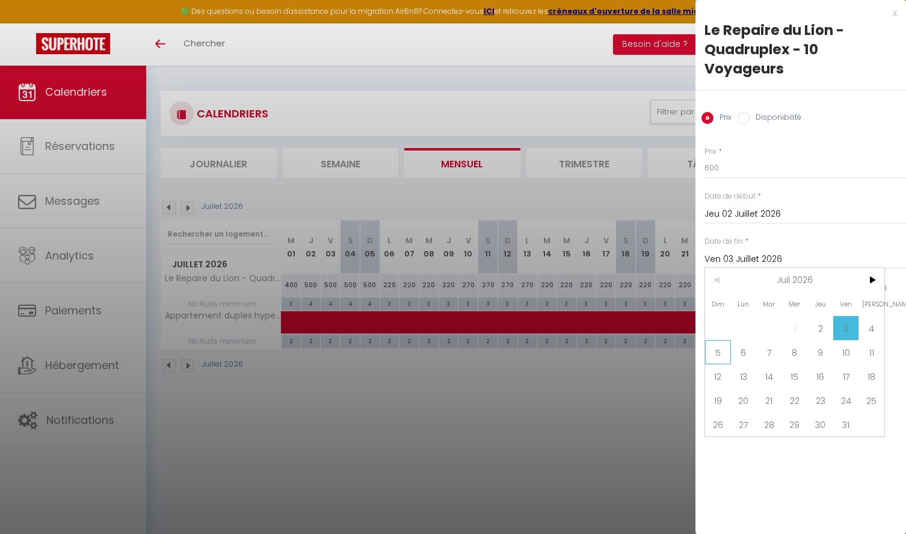
click at [716, 356] on span "5" at bounding box center [718, 352] width 26 height 24
type input "Dim 05 Juillet 2026"
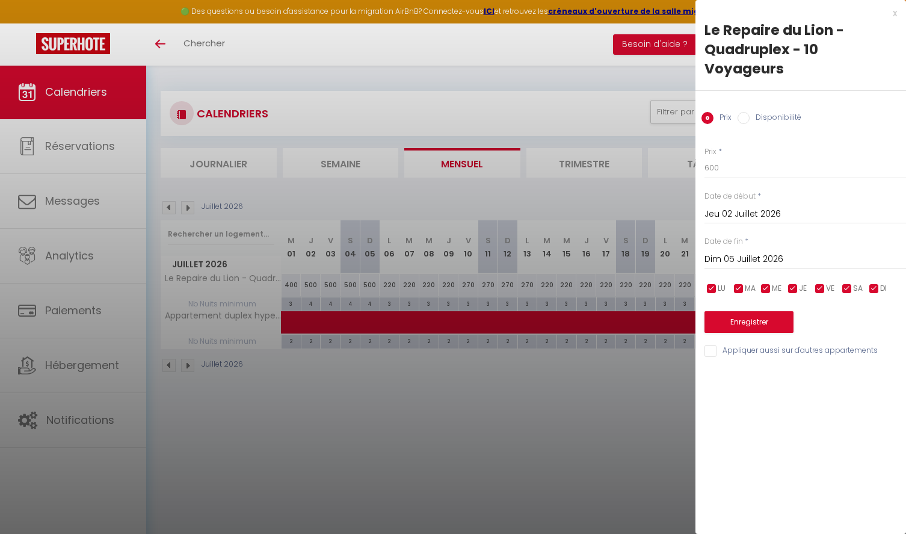
click at [716, 317] on button "Enregistrer" at bounding box center [749, 322] width 89 height 22
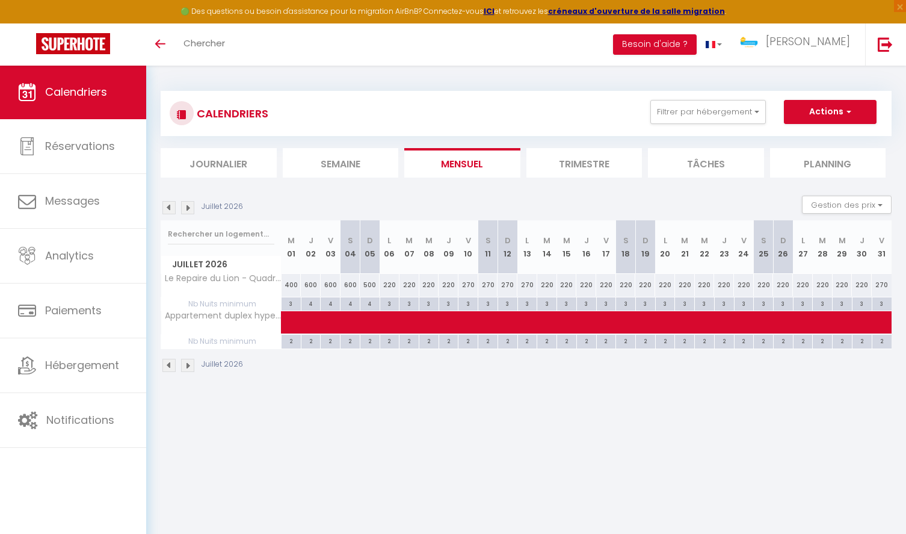
click at [170, 208] on img at bounding box center [168, 207] width 13 height 13
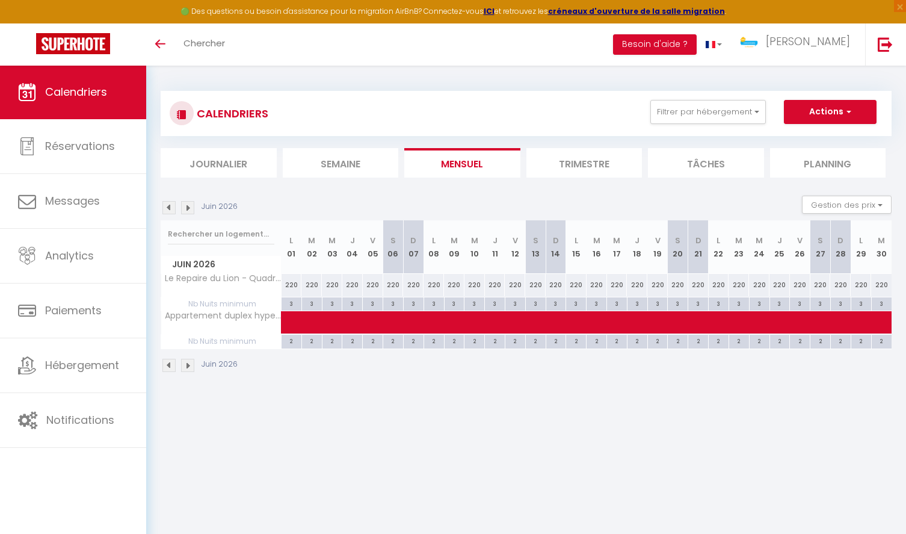
click at [170, 208] on img at bounding box center [168, 207] width 13 height 13
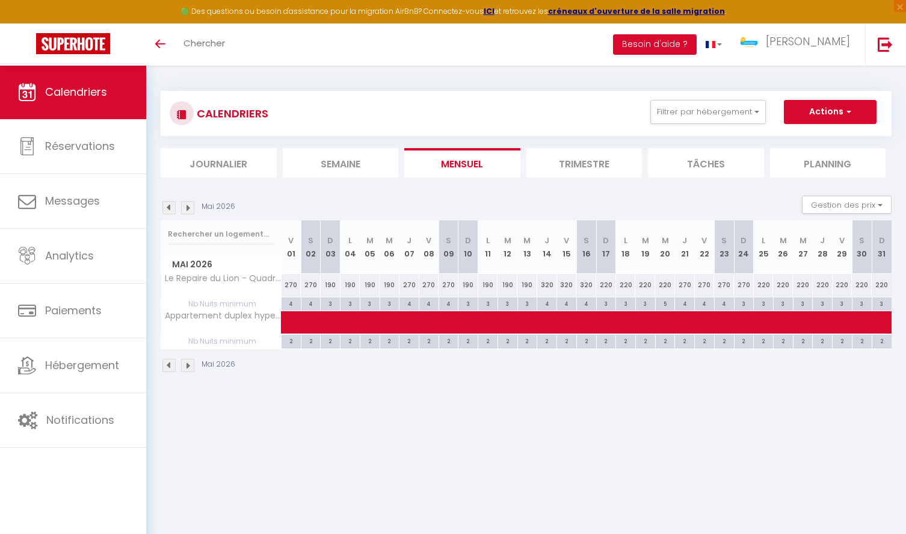
click at [170, 208] on img at bounding box center [168, 207] width 13 height 13
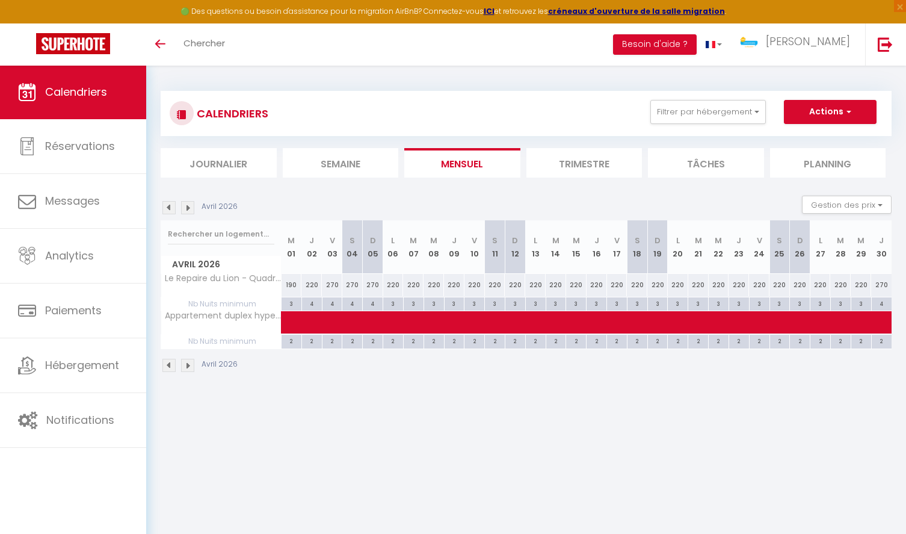
click at [170, 208] on img at bounding box center [168, 207] width 13 height 13
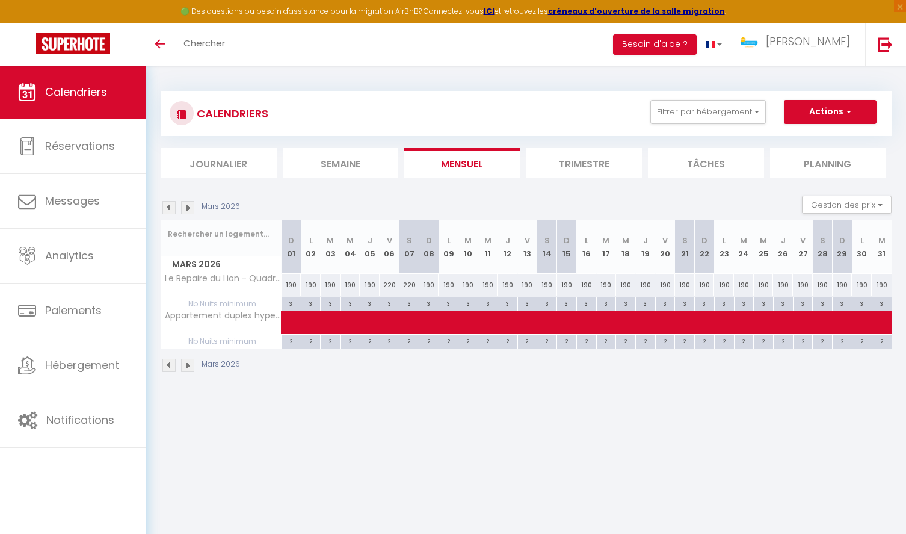
click at [170, 208] on img at bounding box center [168, 207] width 13 height 13
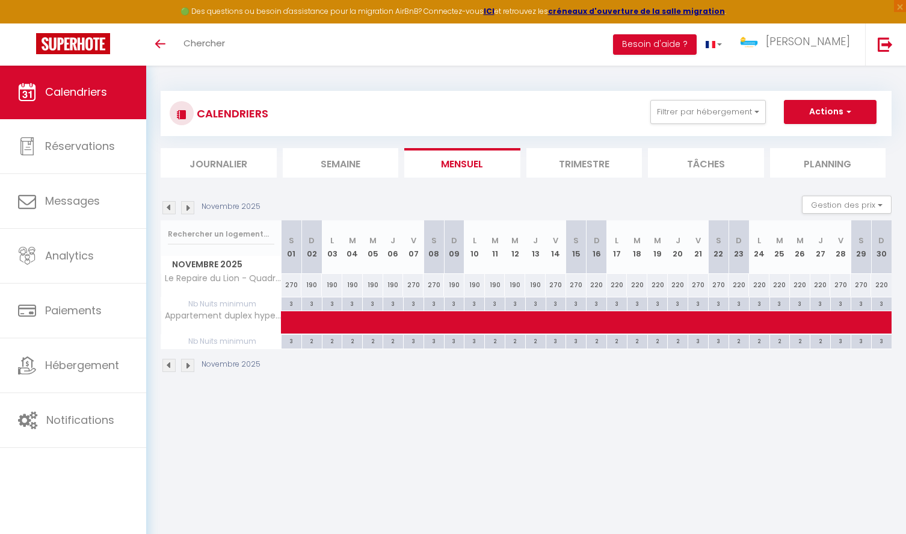
click at [170, 208] on img at bounding box center [168, 207] width 13 height 13
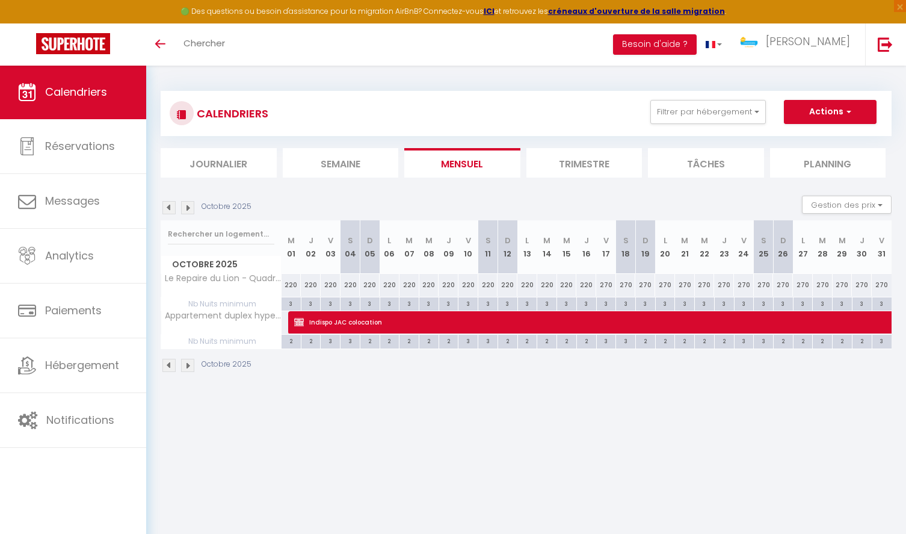
click at [170, 208] on img at bounding box center [168, 207] width 13 height 13
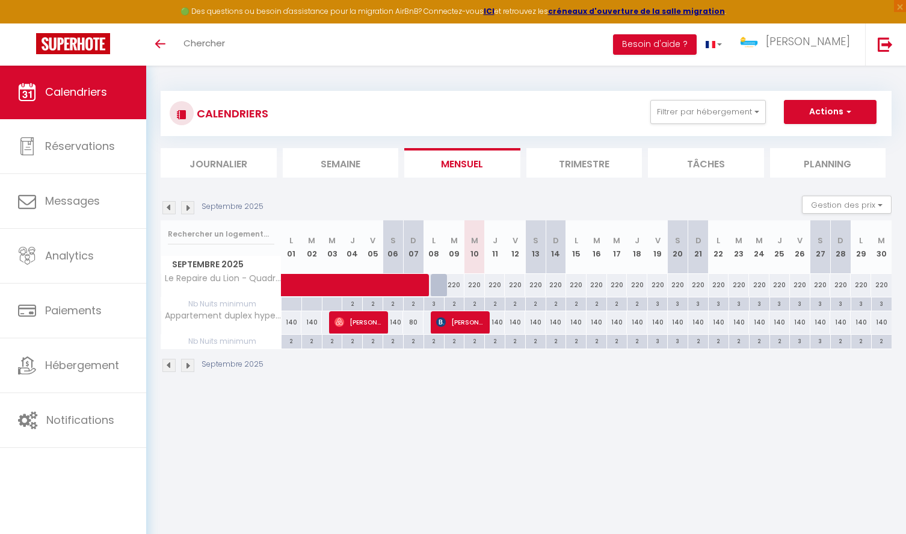
click at [475, 282] on span at bounding box center [391, 285] width 194 height 23
select select "OK"
select select "KO"
select select "0"
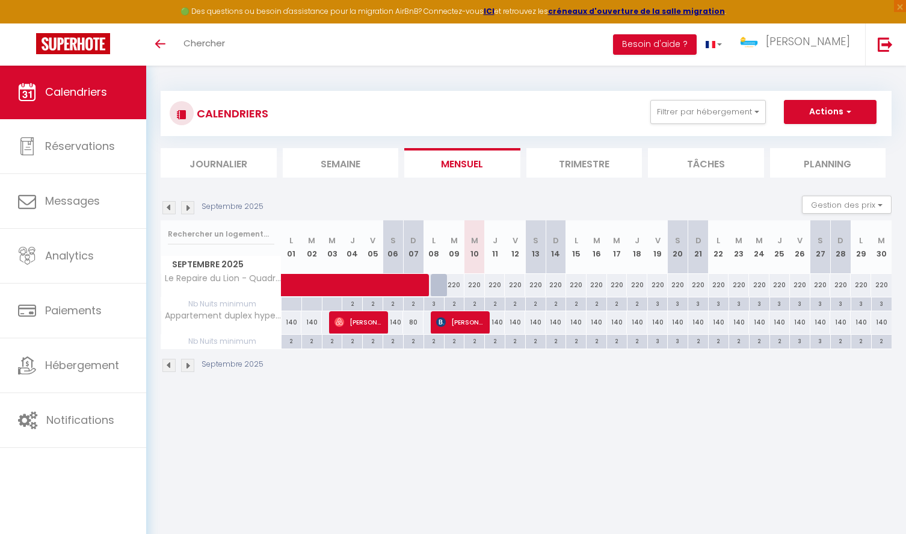
select select "1"
select select
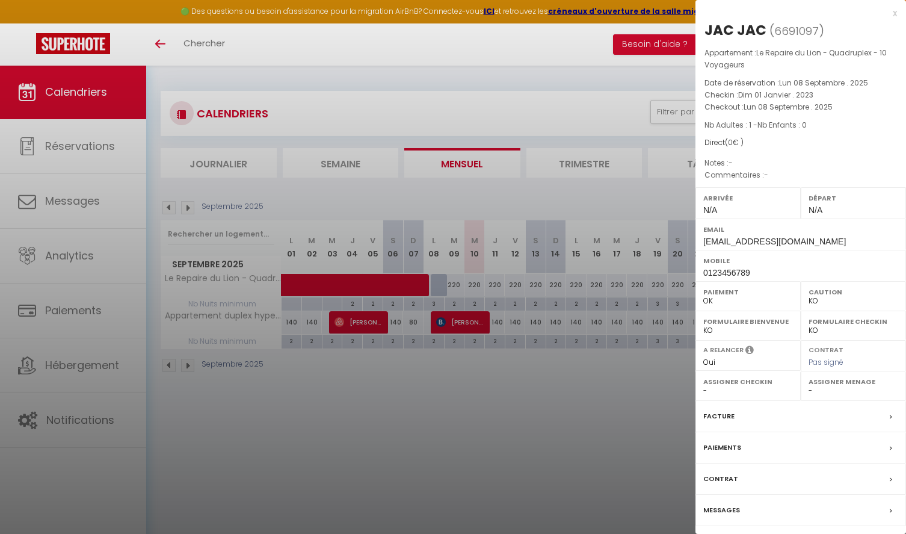
click at [711, 10] on div "x" at bounding box center [797, 13] width 202 height 14
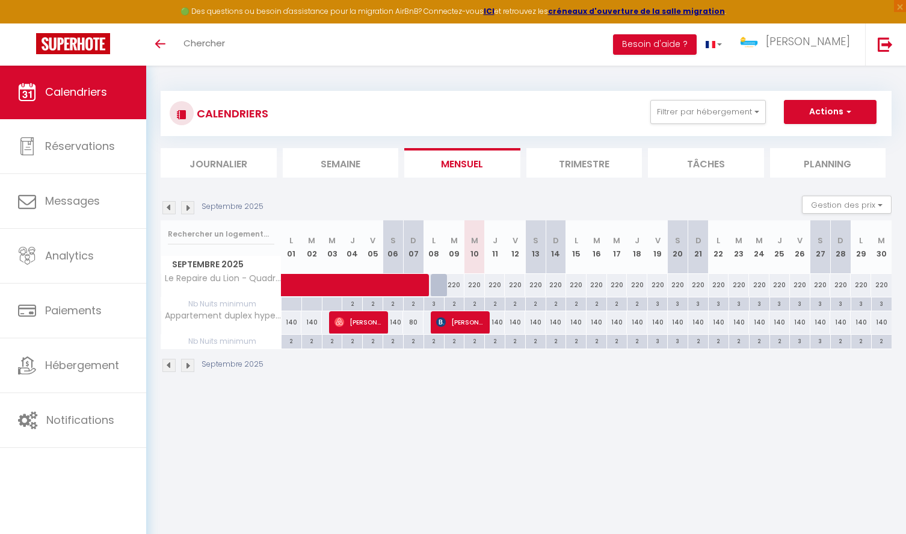
click at [517, 284] on div "220" at bounding box center [515, 285] width 20 height 22
type input "220"
type input "Ven 12 Septembre 2025"
type input "Sam 13 Septembre 2025"
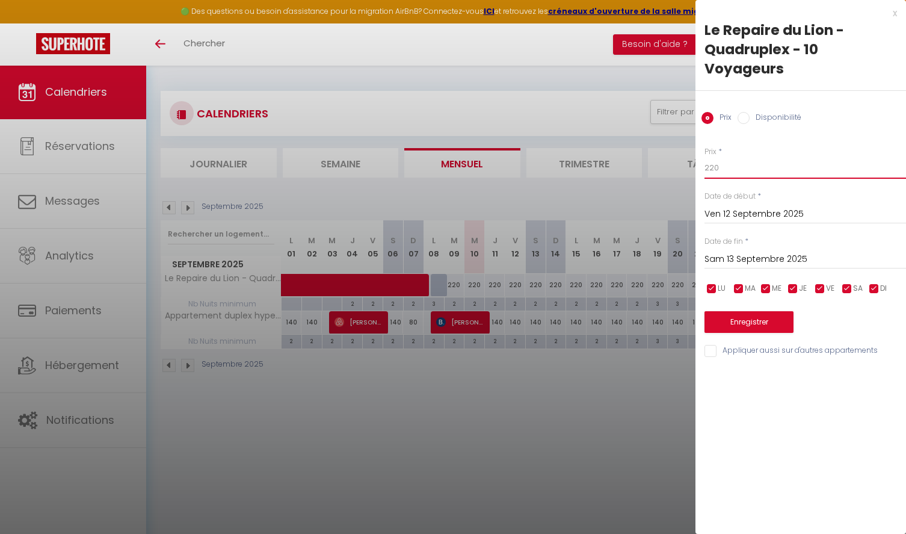
click at [732, 162] on input "220" at bounding box center [806, 168] width 202 height 22
click at [732, 162] on input "190" at bounding box center [806, 168] width 202 height 22
type input "190"
click at [763, 211] on input "Ven 12 Septembre 2025" at bounding box center [806, 214] width 202 height 16
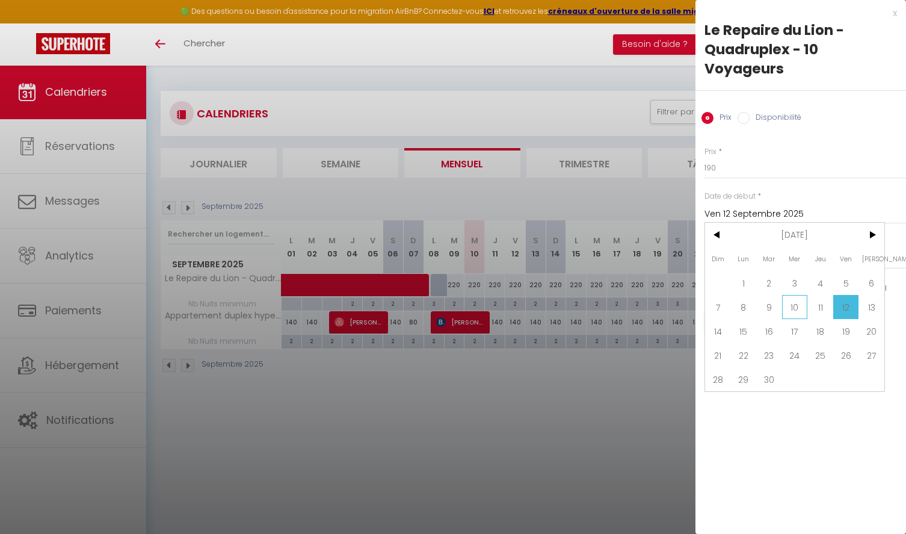
click at [798, 305] on span "10" at bounding box center [795, 307] width 26 height 24
type input "Mer 10 Septembre 2025"
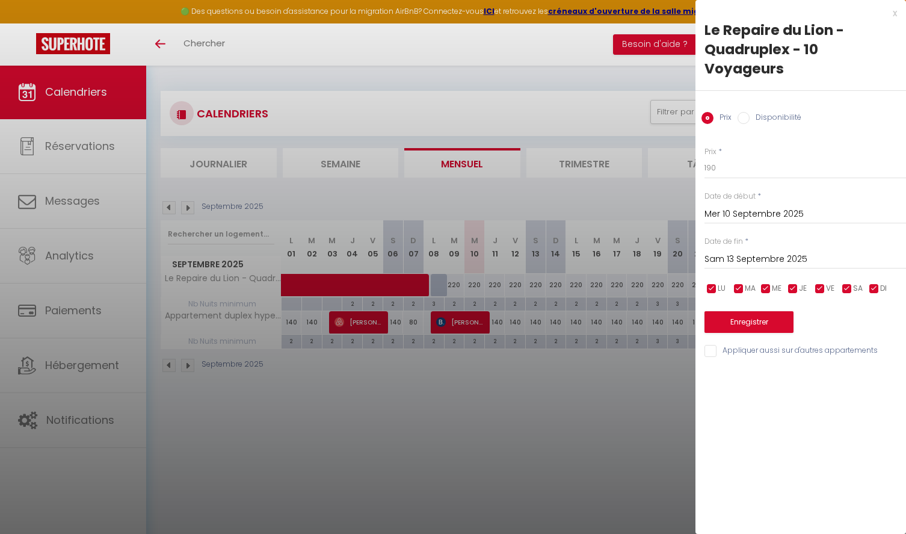
click at [812, 256] on input "Sam 13 Septembre 2025" at bounding box center [806, 260] width 202 height 16
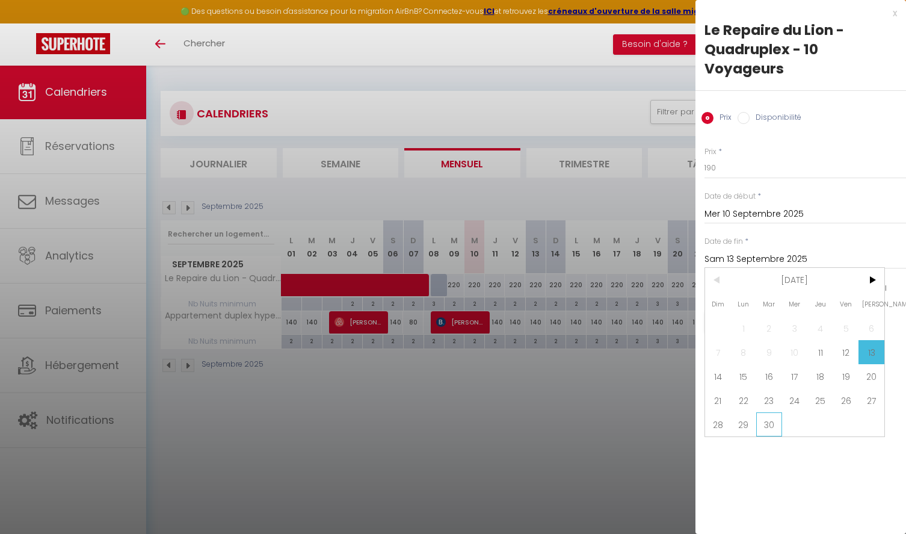
click at [770, 426] on span "30" at bounding box center [769, 424] width 26 height 24
type input "[DATE]"
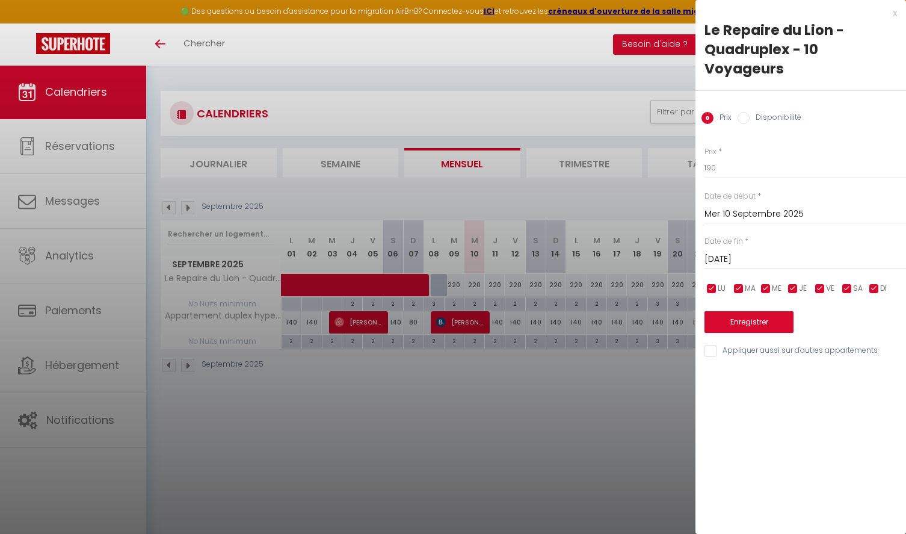
click at [744, 312] on button "Enregistrer" at bounding box center [749, 322] width 89 height 22
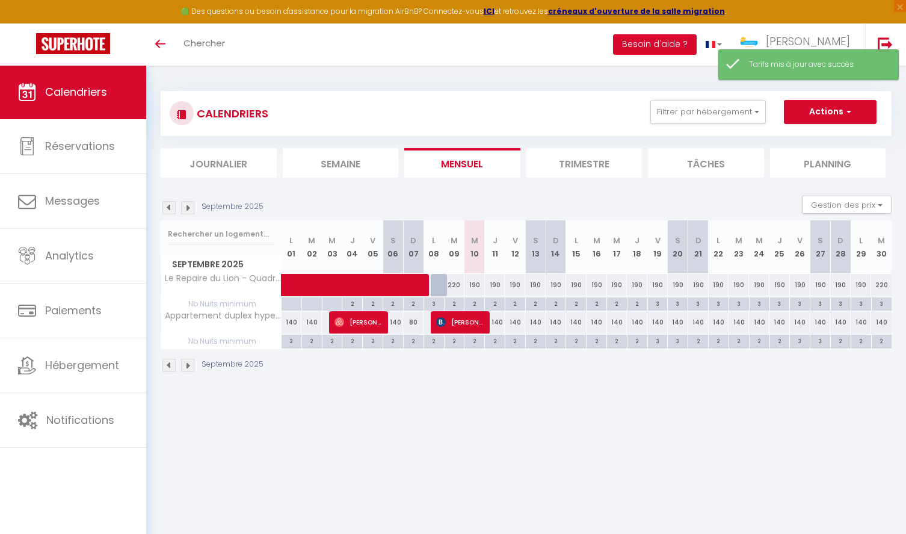
click at [775, 106] on ul "Filtrer par hébergement BELFORT T5 Appartement duplex hyper centre Autres Oisea…" at bounding box center [757, 112] width 240 height 24
